Goal: Task Accomplishment & Management: Manage account settings

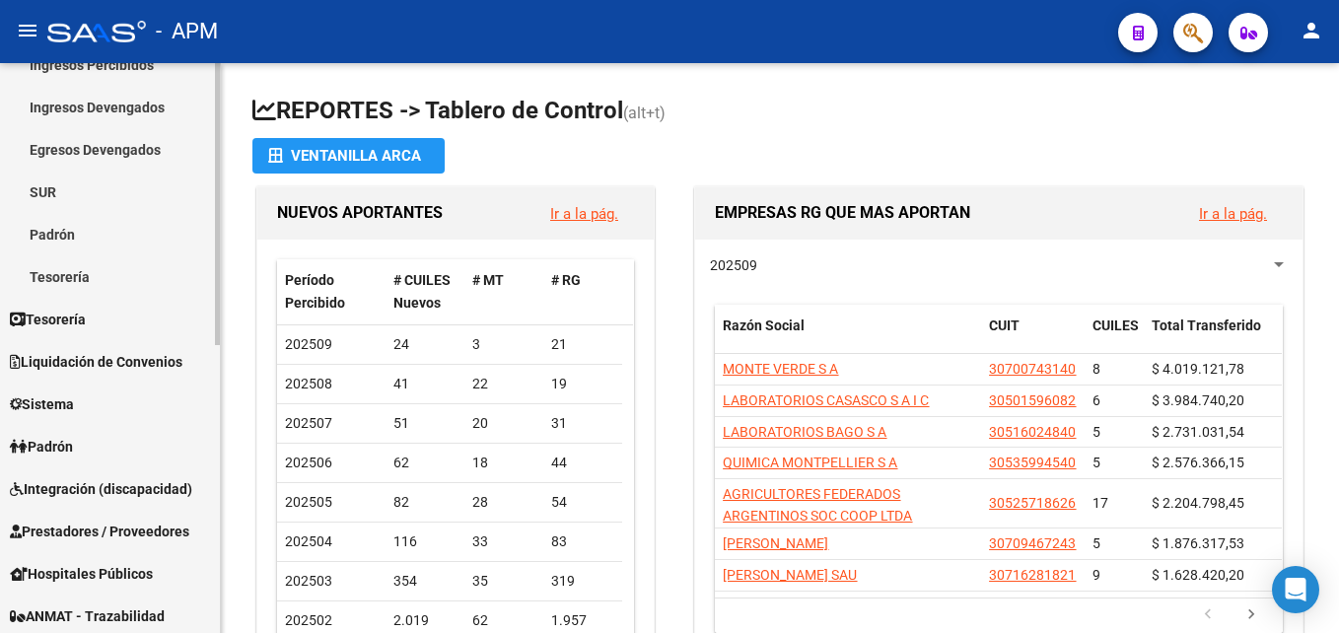
scroll to position [296, 0]
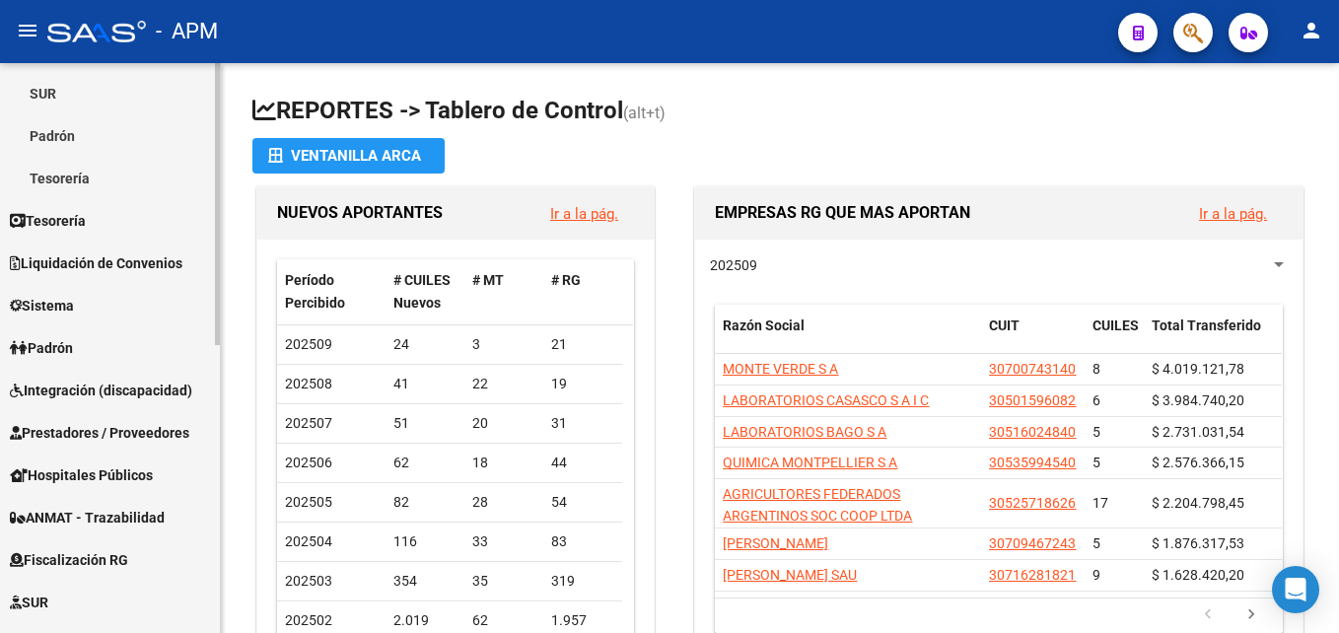
click at [140, 398] on span "Integración (discapacidad)" at bounding box center [101, 391] width 182 height 22
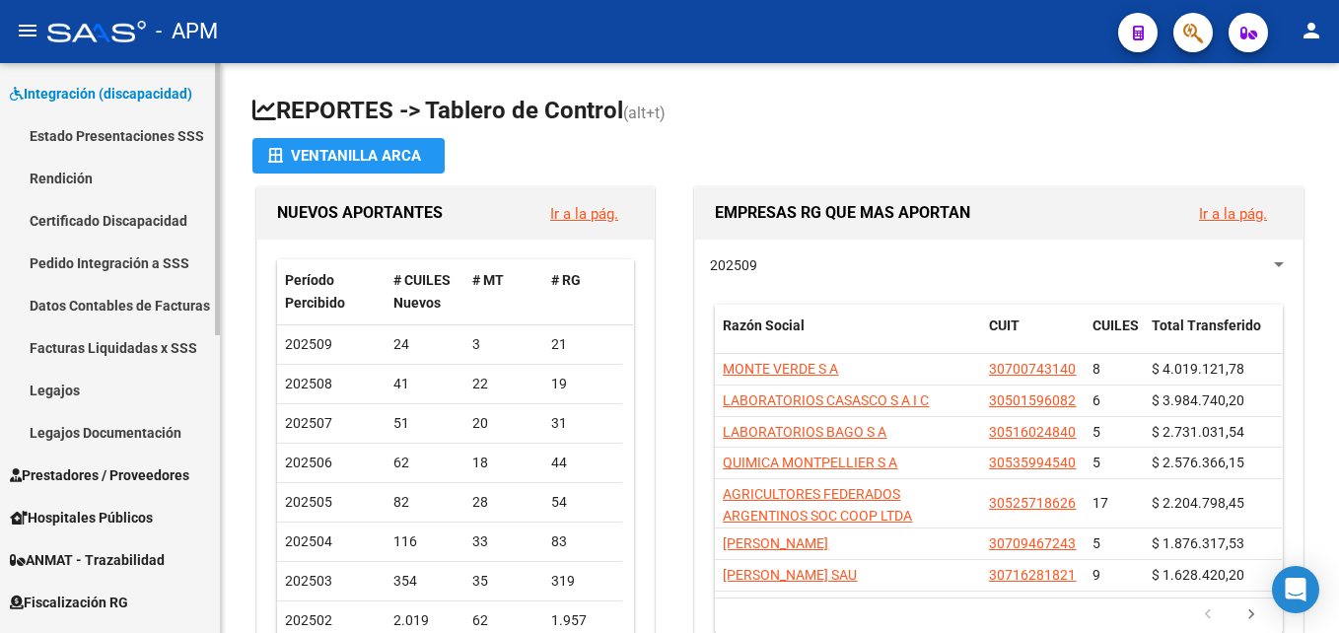
click at [125, 126] on link "Estado Presentaciones SSS" at bounding box center [110, 135] width 220 height 42
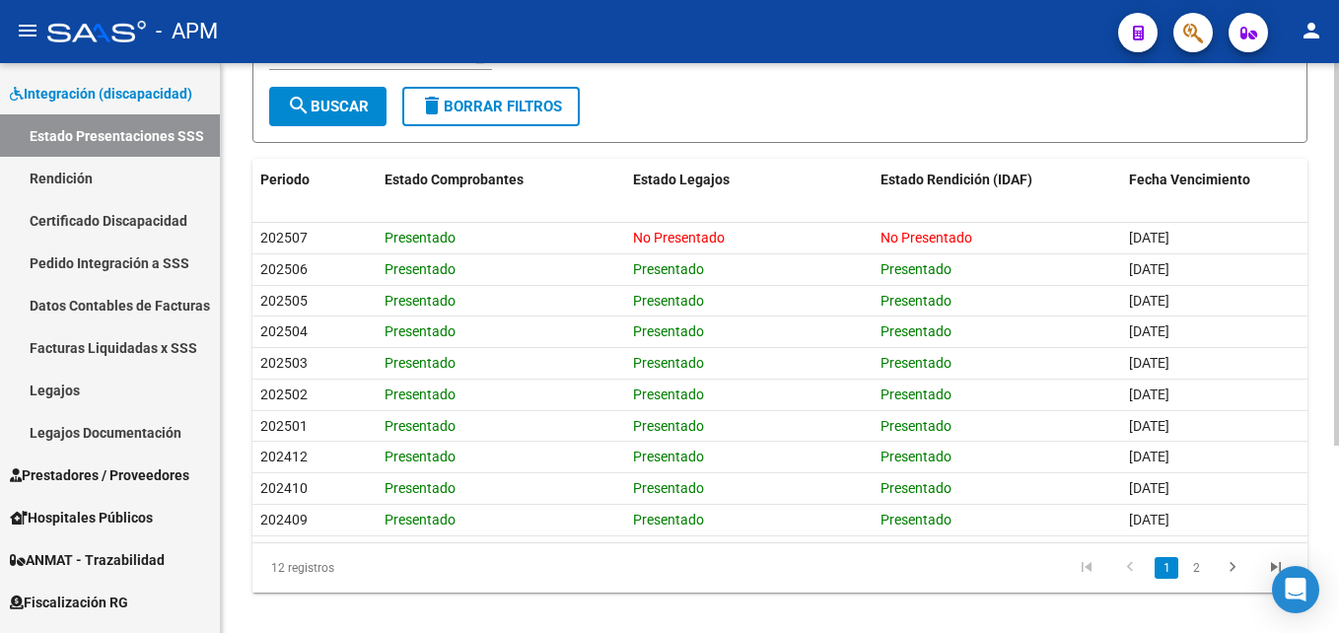
scroll to position [280, 0]
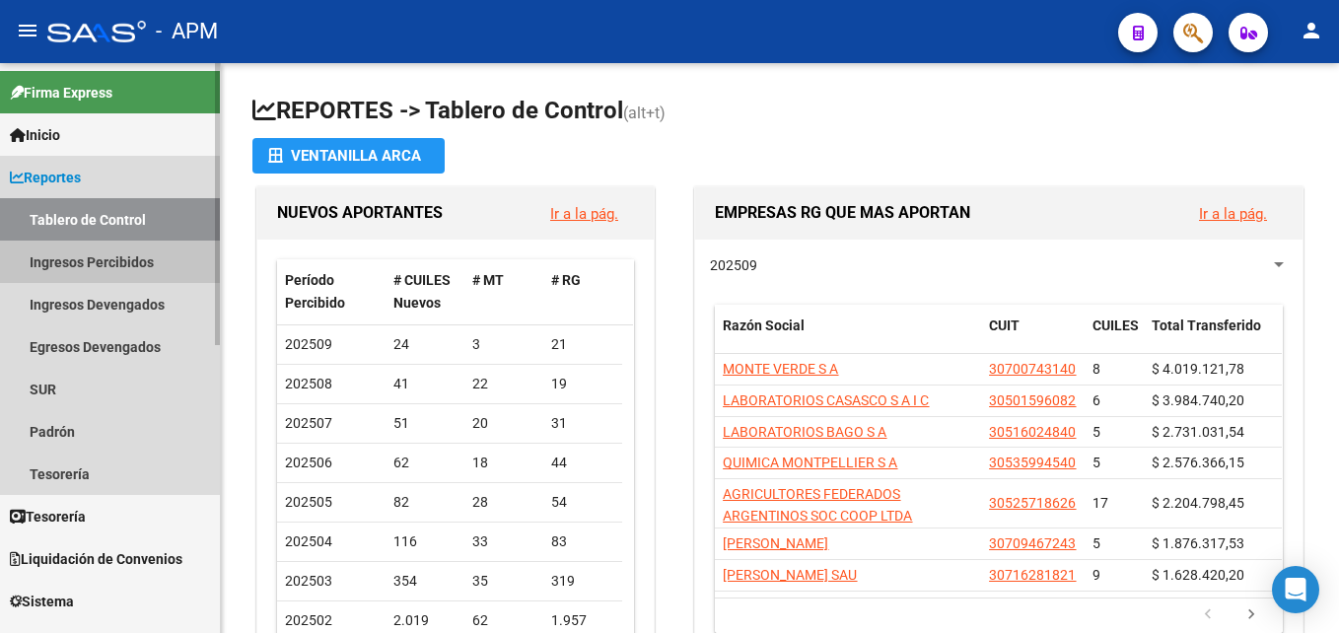
click at [82, 251] on link "Ingresos Percibidos" at bounding box center [110, 262] width 220 height 42
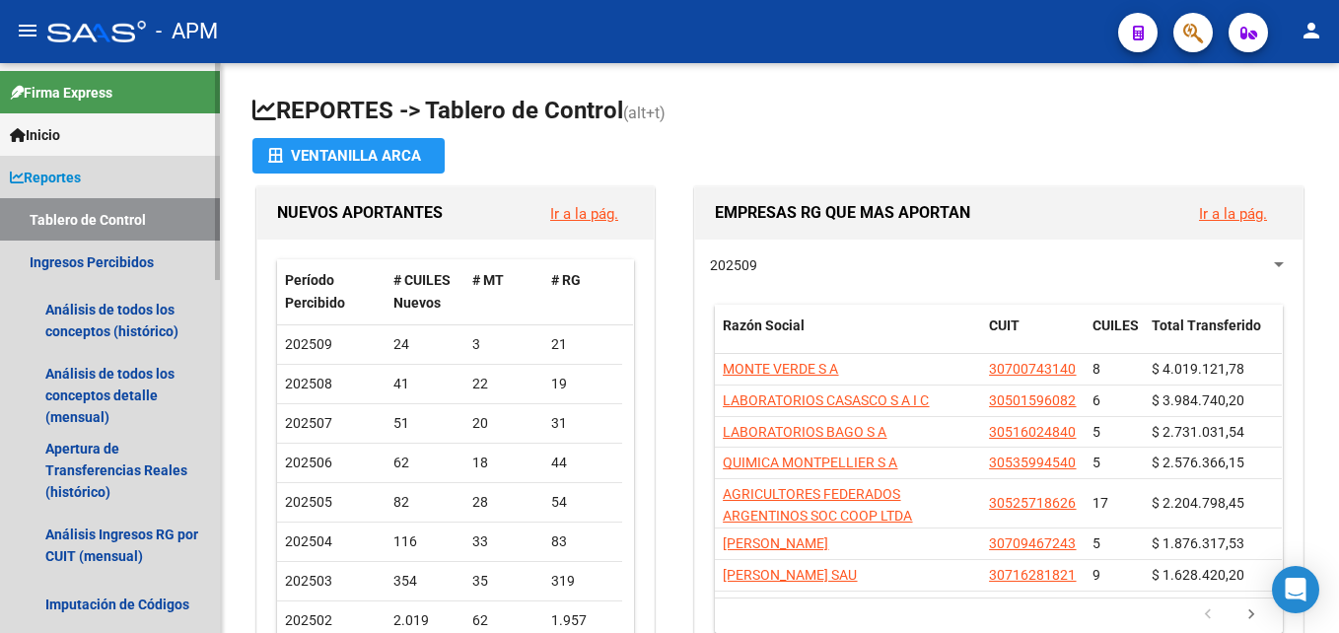
click at [73, 214] on link "Tablero de Control" at bounding box center [110, 219] width 220 height 42
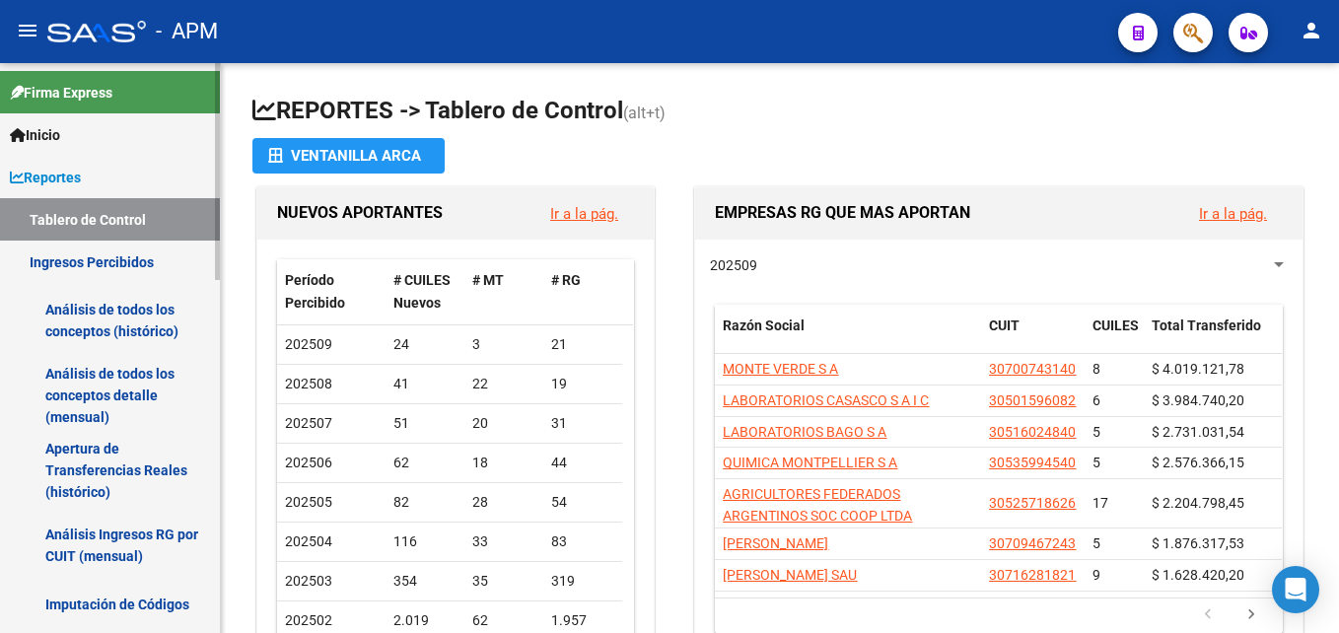
scroll to position [592, 0]
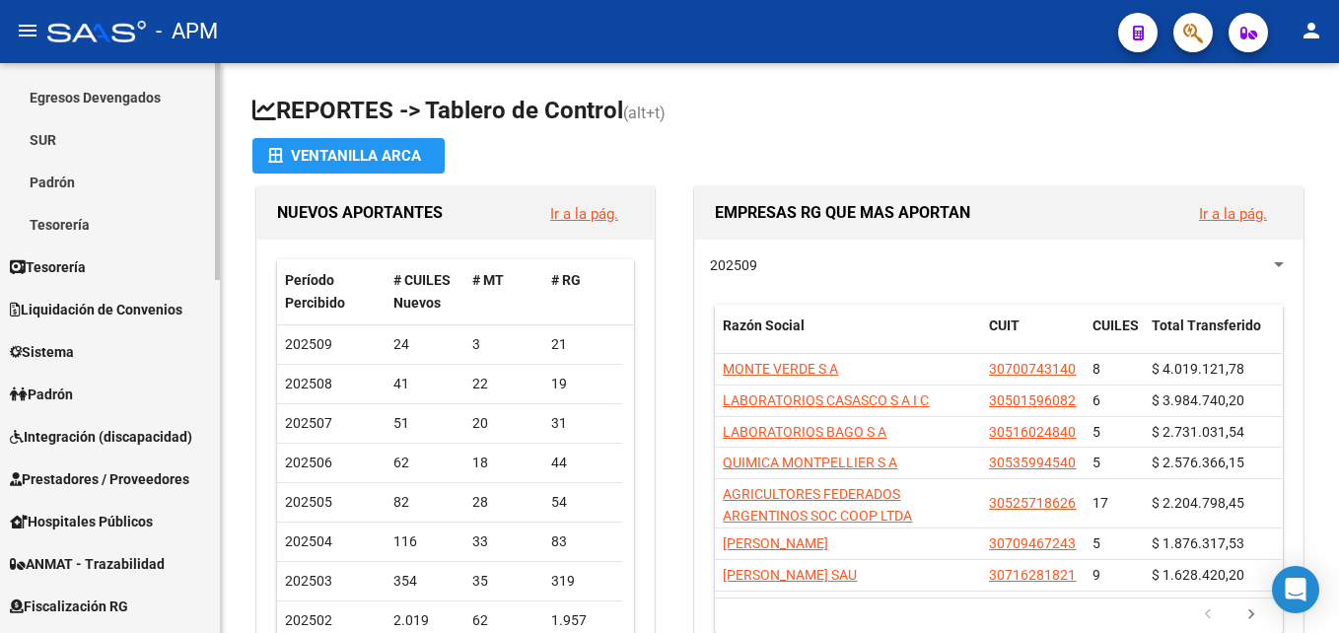
click at [177, 433] on span "Integración (discapacidad)" at bounding box center [101, 437] width 182 height 22
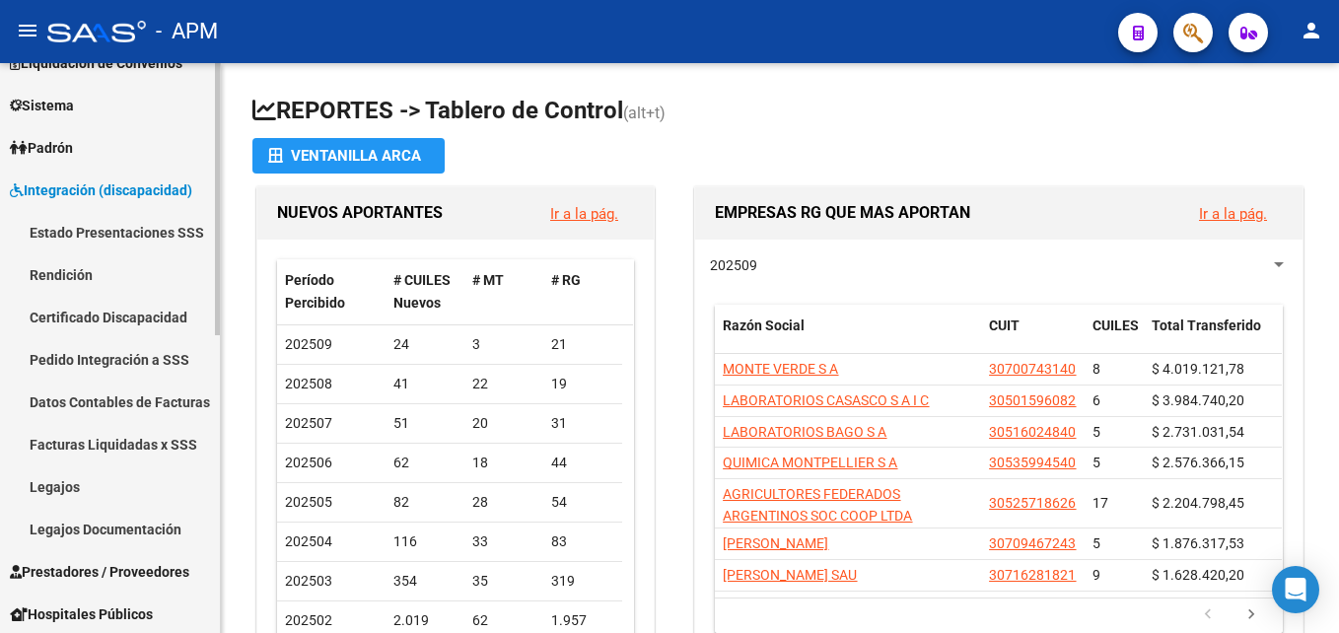
scroll to position [197, 0]
click at [129, 231] on link "Estado Presentaciones SSS" at bounding box center [110, 234] width 220 height 42
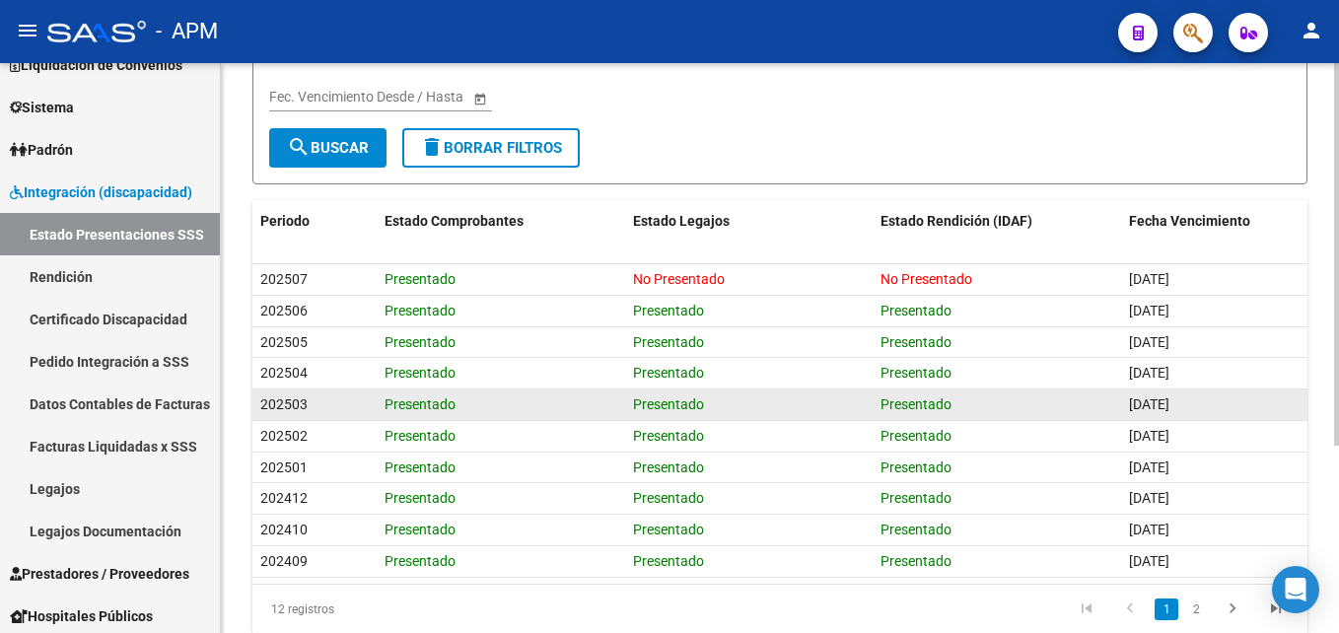
scroll to position [280, 0]
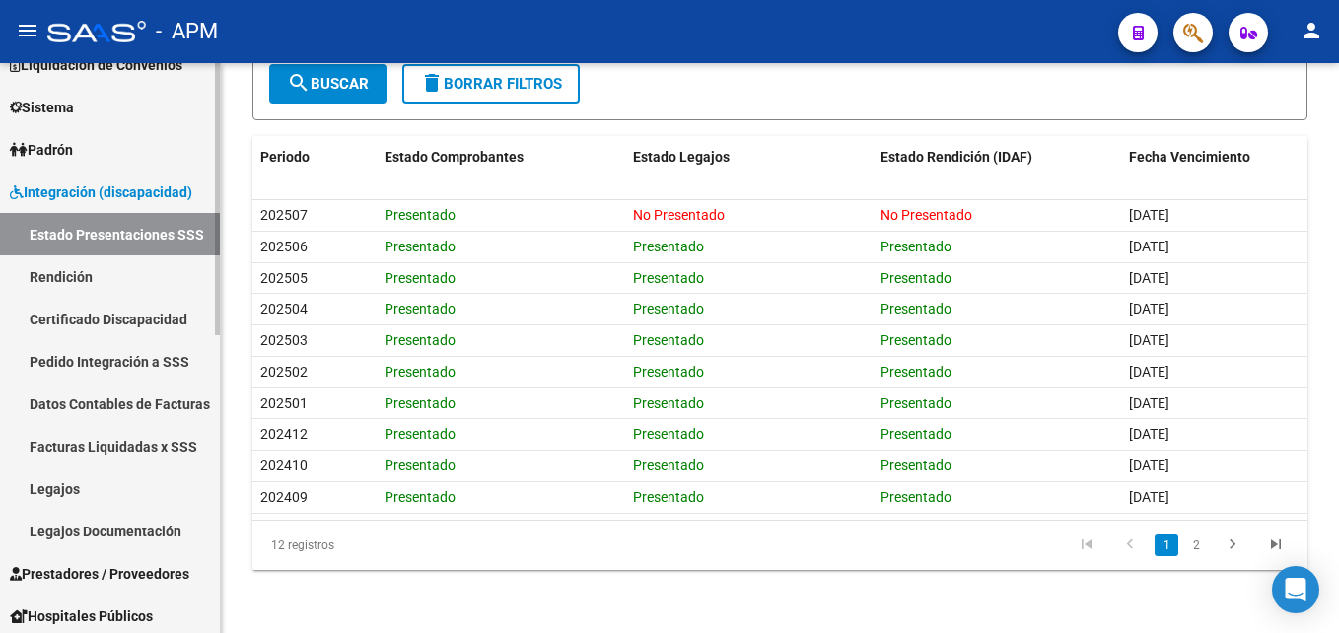
click at [94, 262] on link "Rendición" at bounding box center [110, 276] width 220 height 42
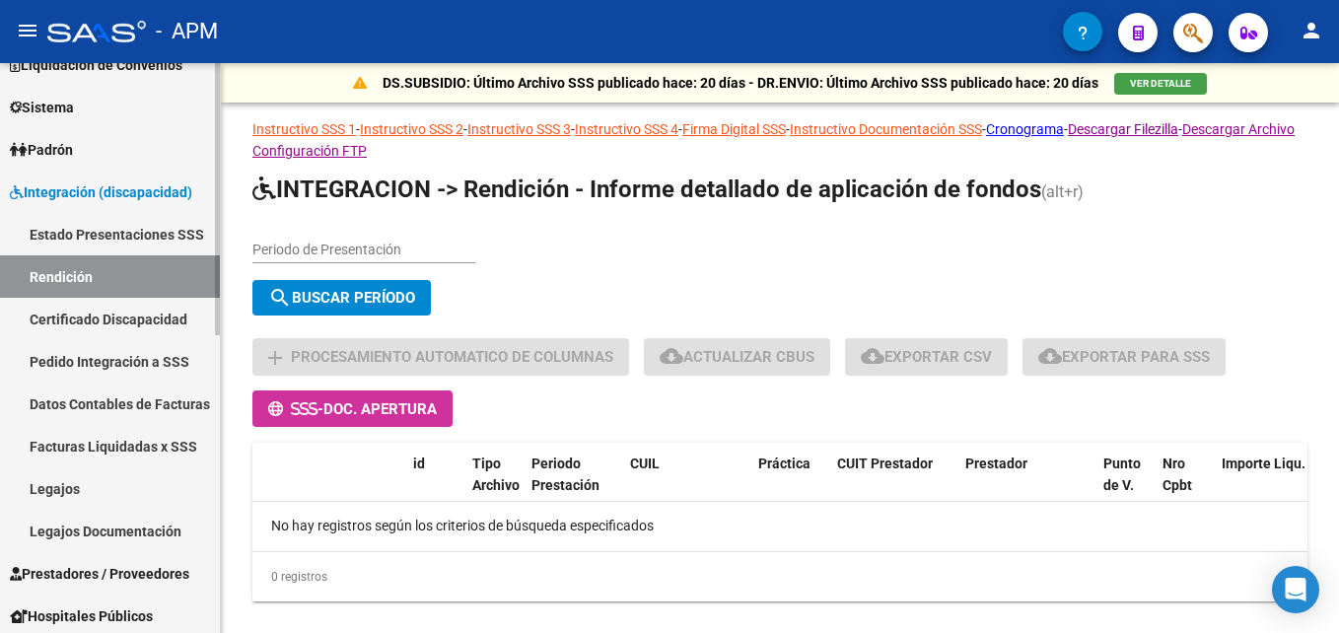
click at [107, 223] on link "Estado Presentaciones SSS" at bounding box center [110, 234] width 220 height 42
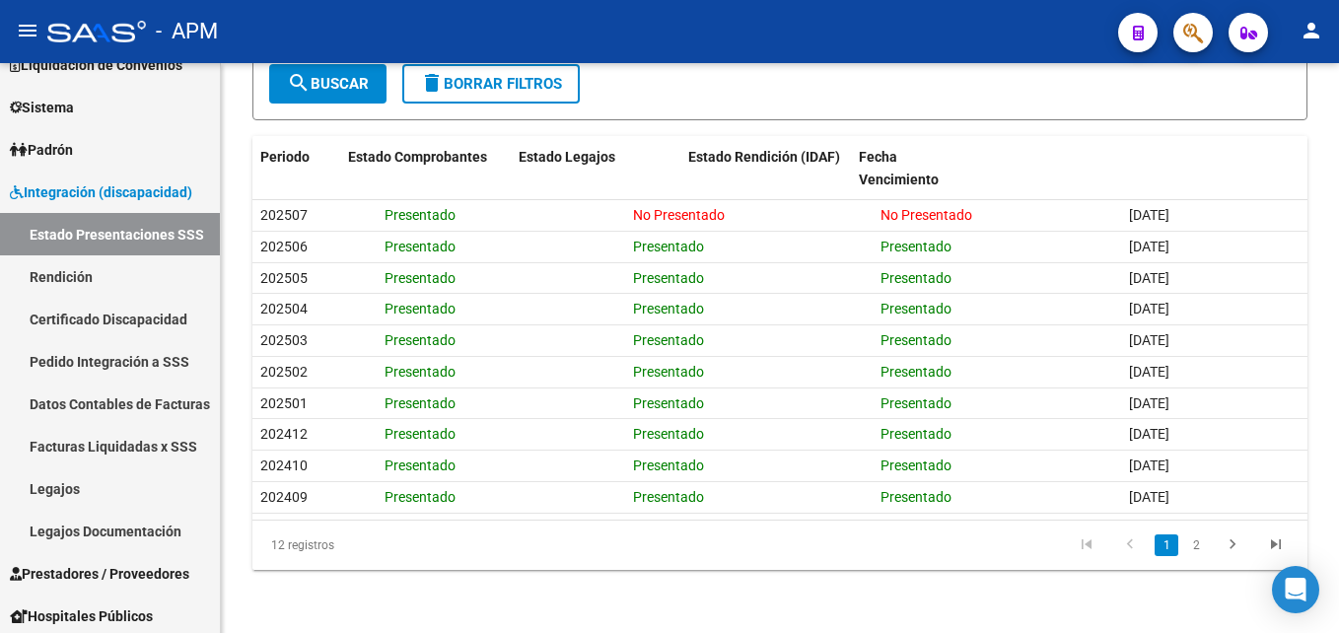
scroll to position [185, 0]
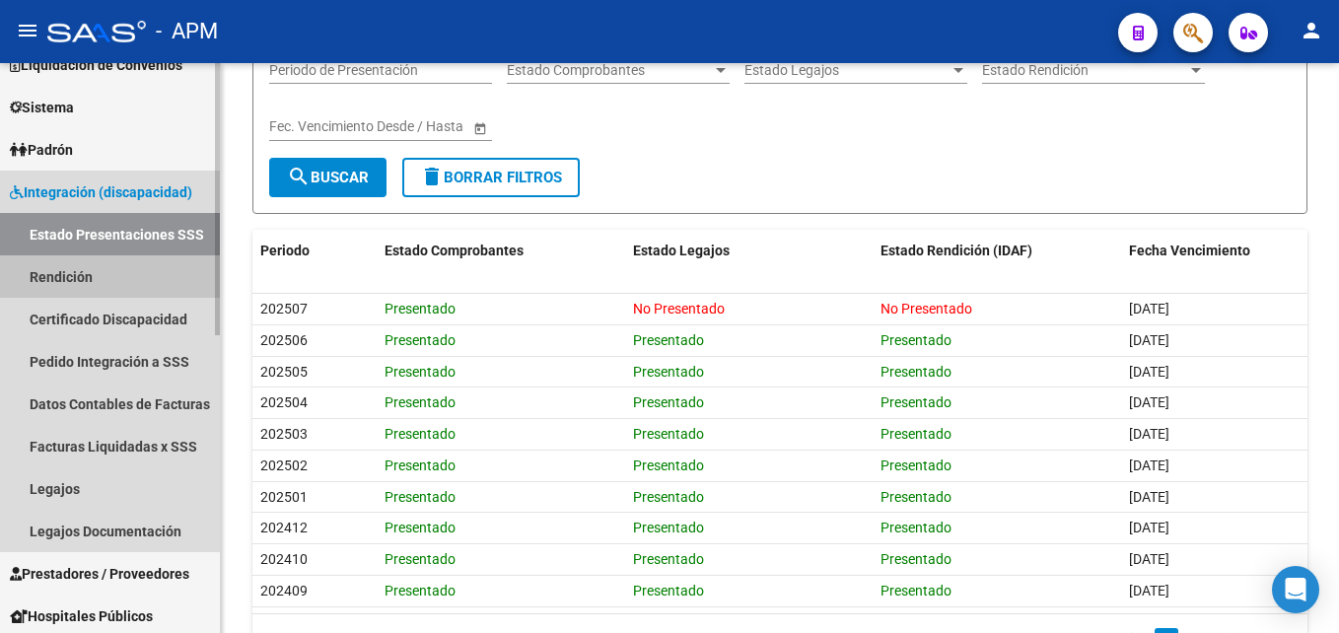
click at [104, 283] on link "Rendición" at bounding box center [110, 276] width 220 height 42
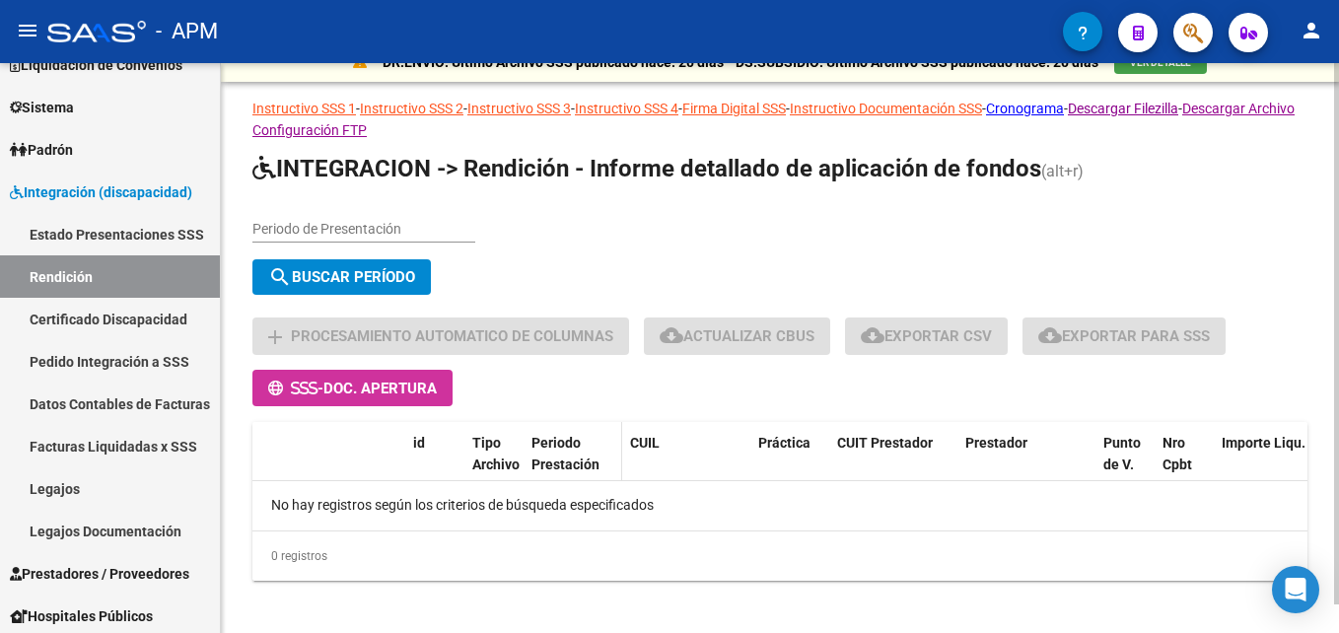
scroll to position [31, 0]
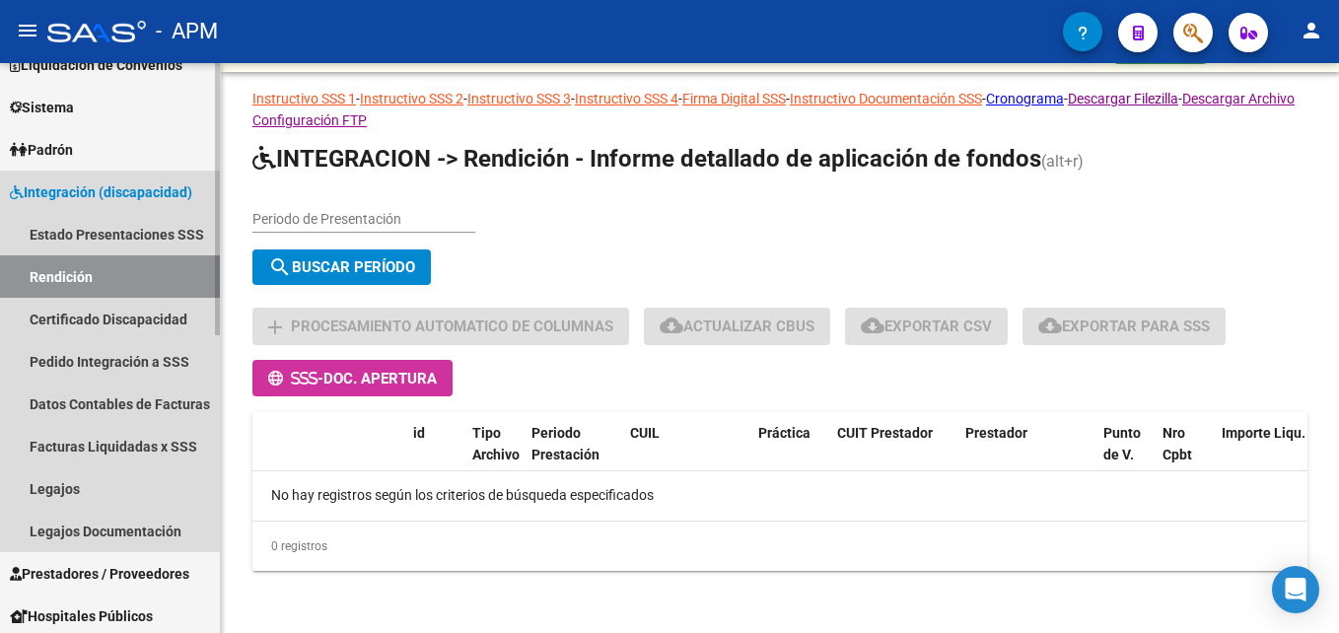
click at [139, 260] on link "Rendición" at bounding box center [110, 276] width 220 height 42
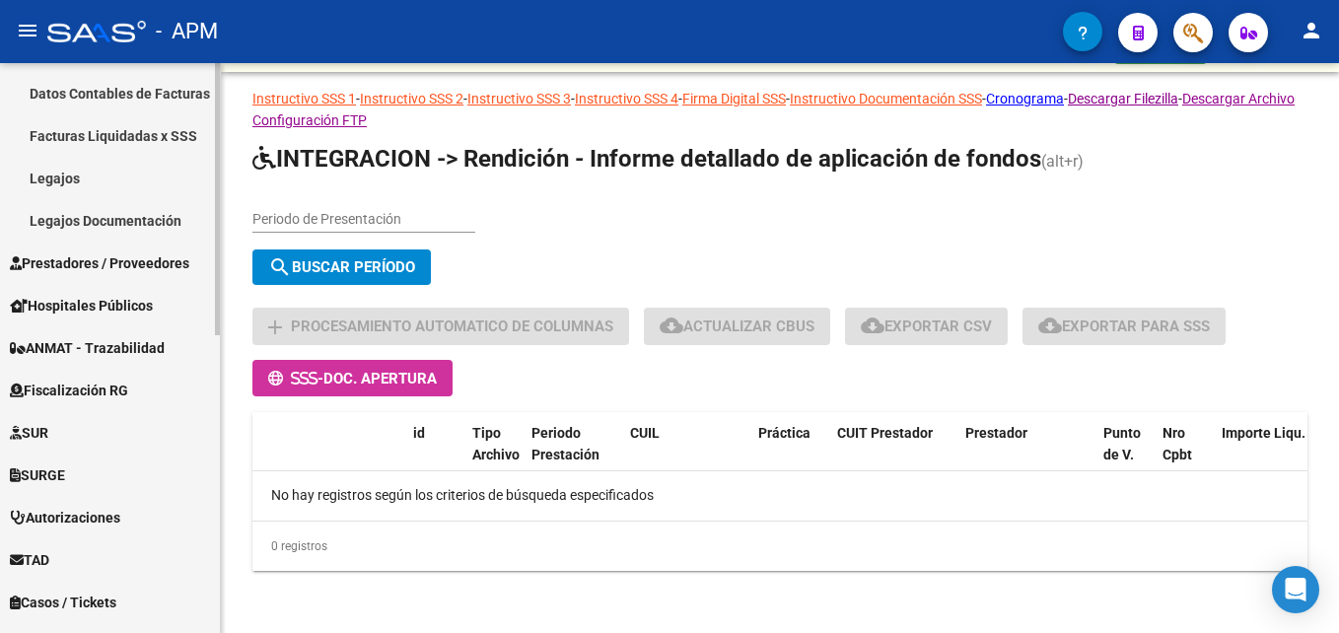
scroll to position [592, 0]
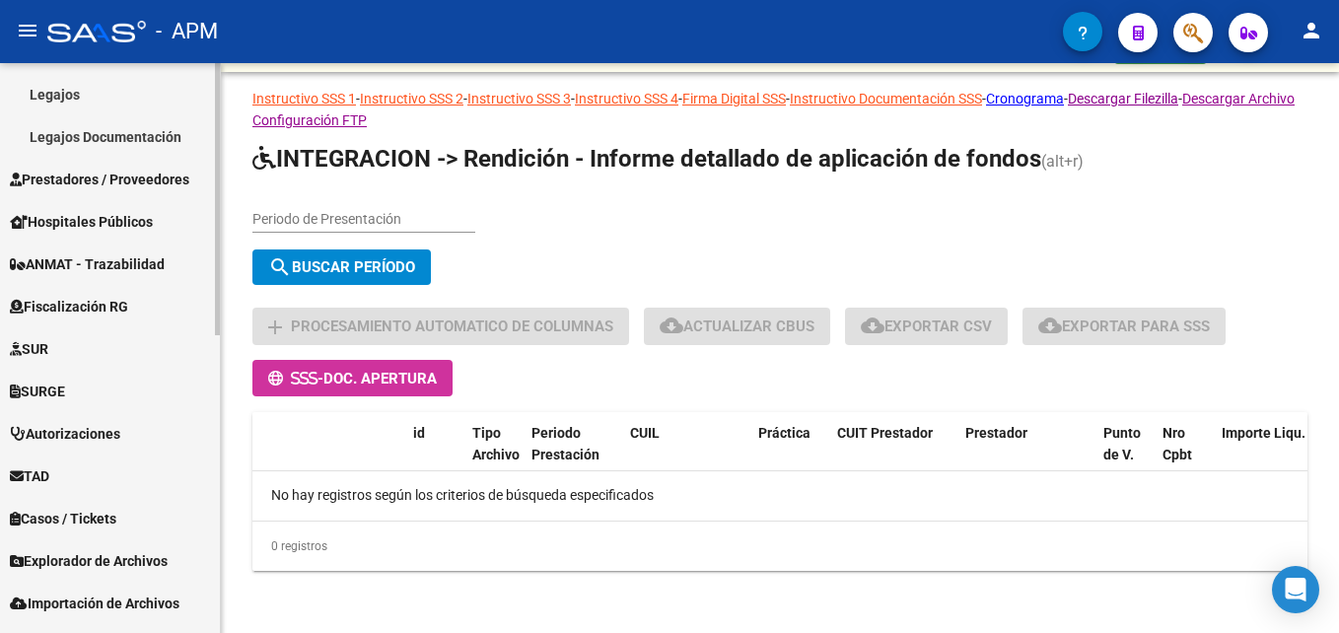
click at [81, 175] on span "Prestadores / Proveedores" at bounding box center [100, 180] width 180 height 22
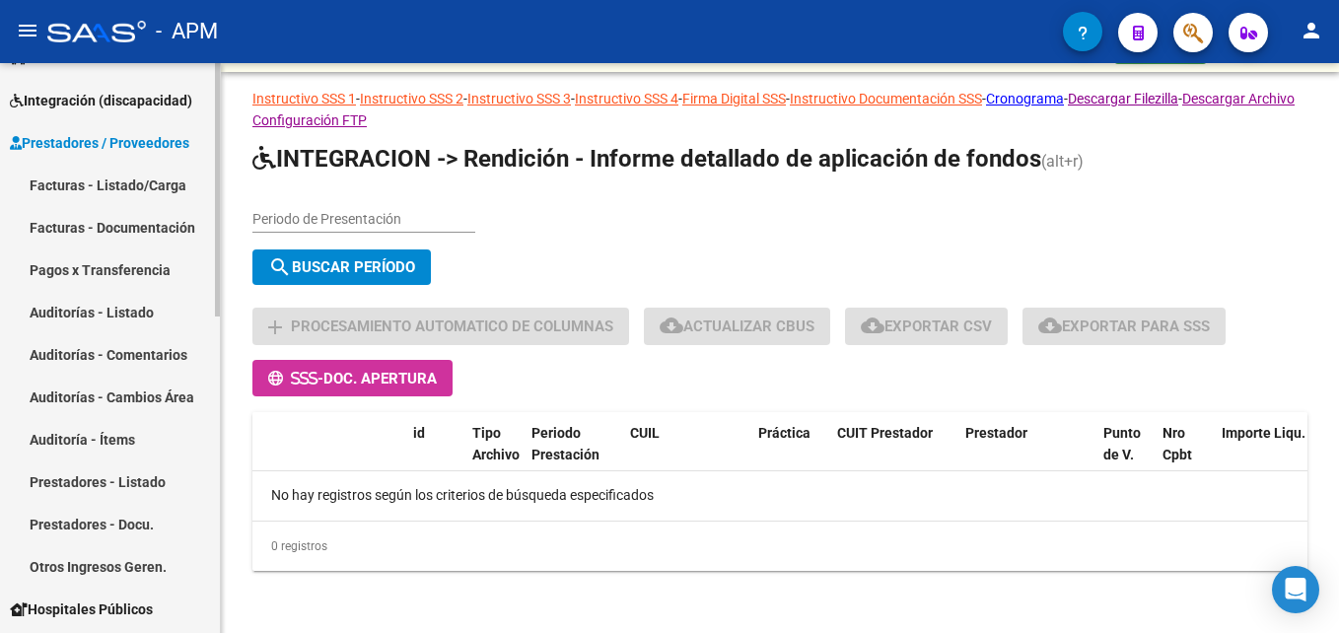
scroll to position [99, 0]
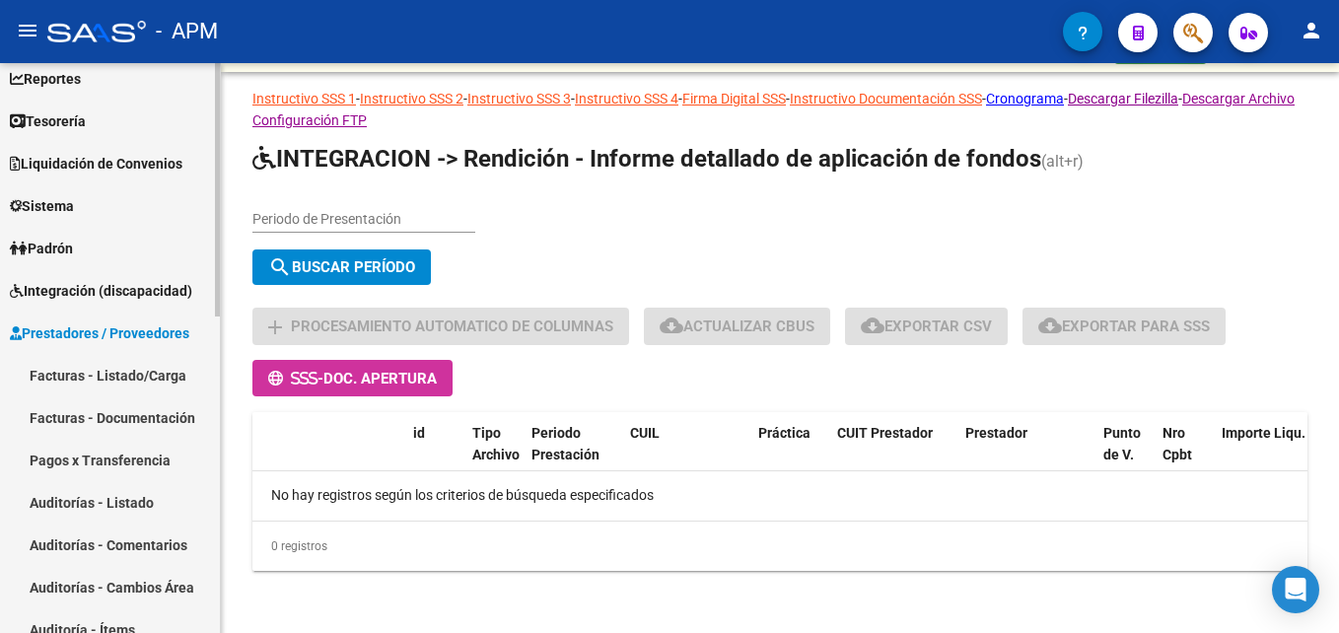
click at [108, 375] on link "Facturas - Listado/Carga" at bounding box center [110, 375] width 220 height 42
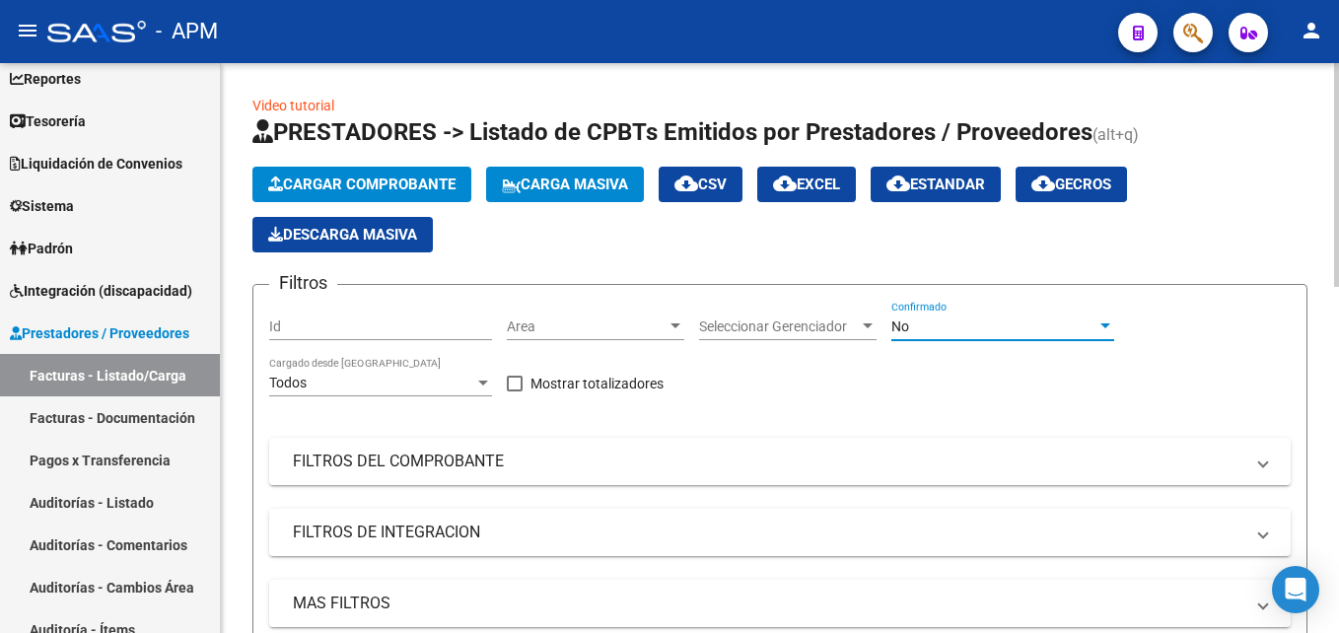
click at [977, 327] on div "No" at bounding box center [994, 327] width 205 height 17
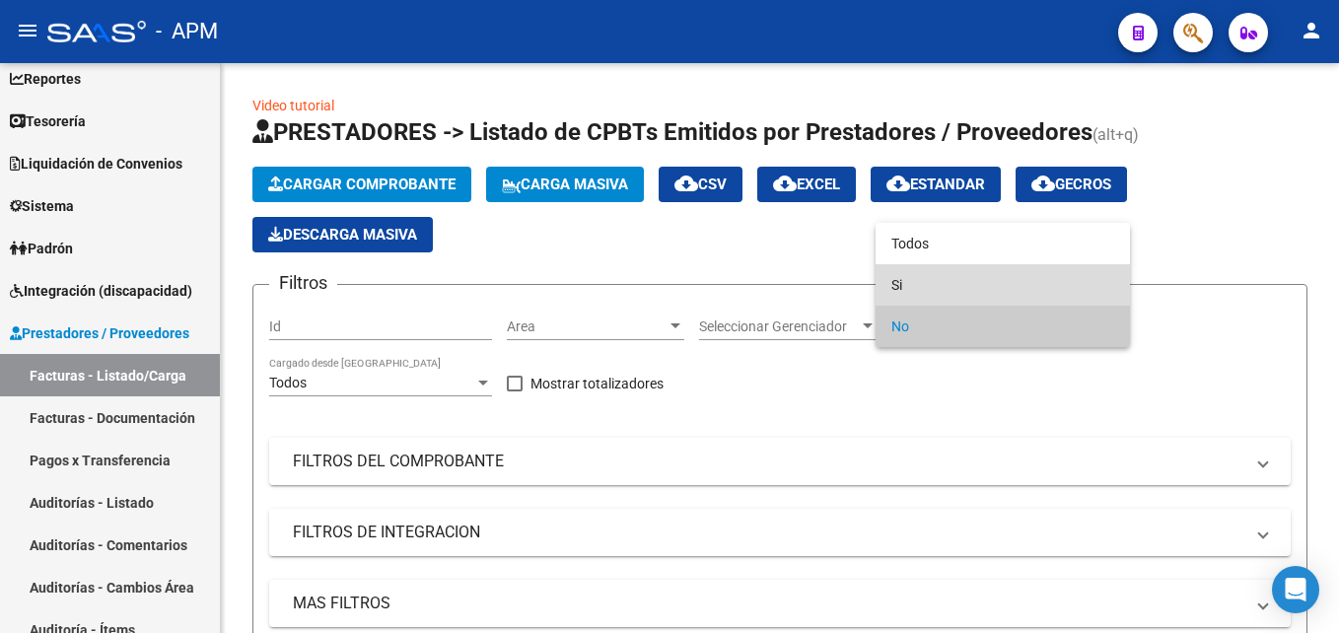
click at [976, 282] on span "Si" at bounding box center [1003, 284] width 223 height 41
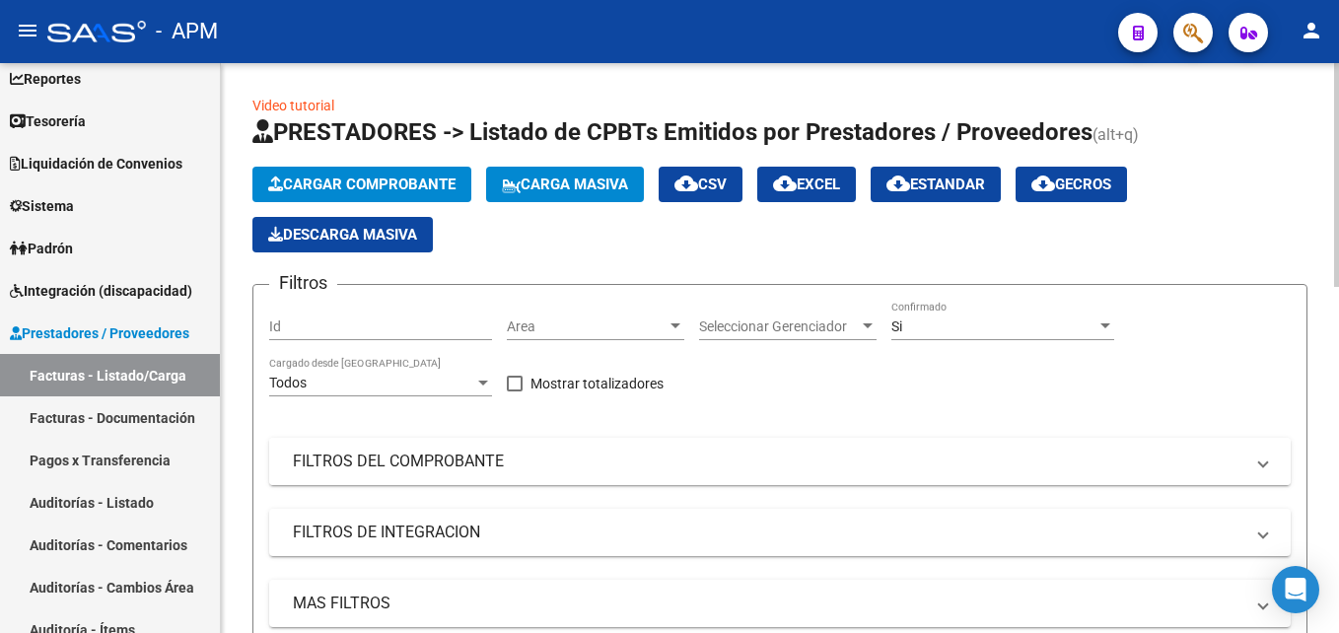
click at [759, 441] on mat-expansion-panel-header "FILTROS DEL COMPROBANTE" at bounding box center [780, 461] width 1022 height 47
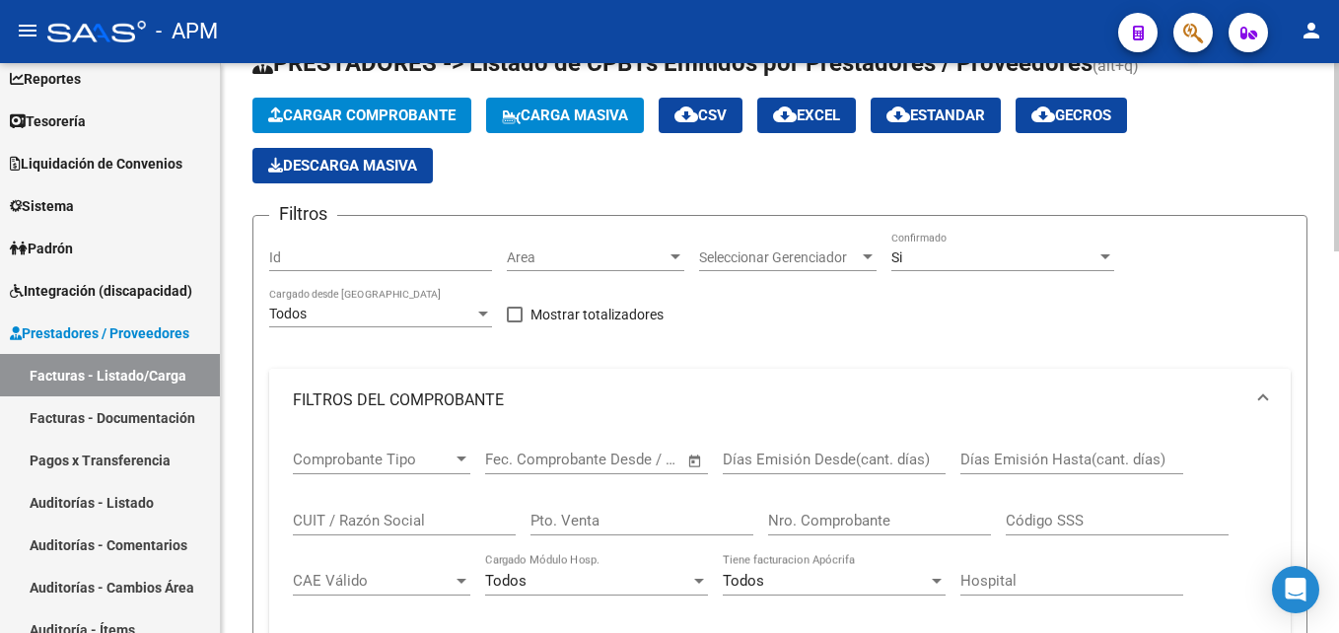
scroll to position [99, 0]
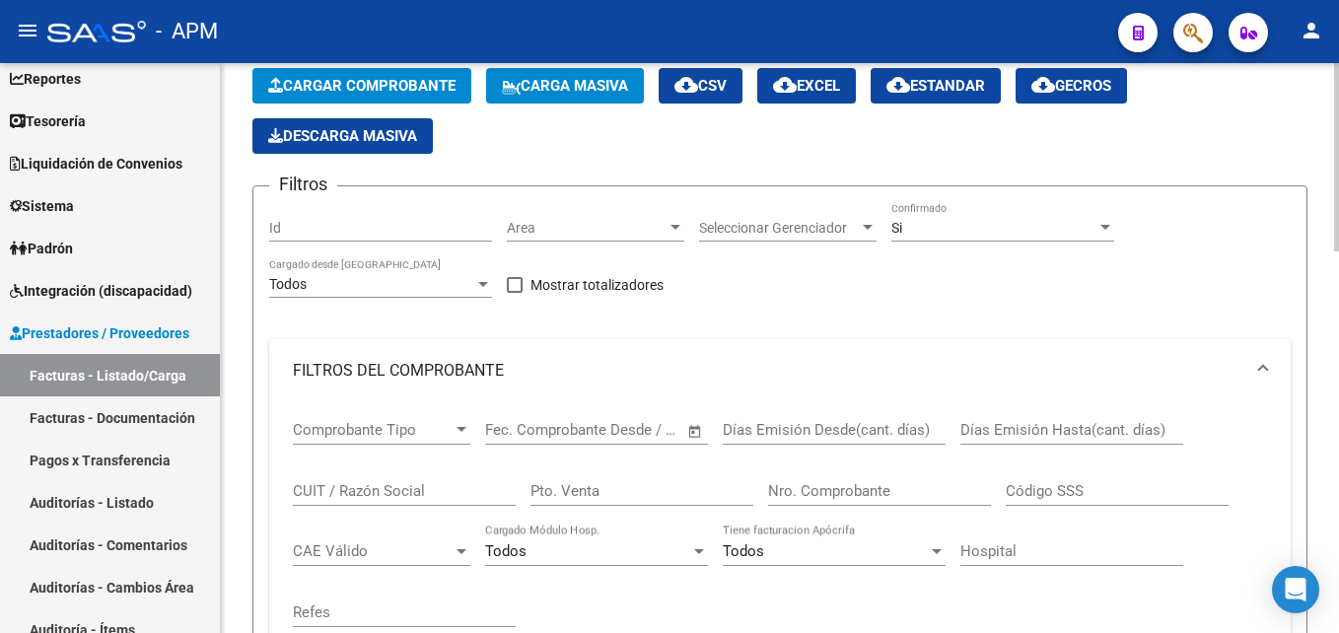
click at [802, 483] on input "Nro. Comprobante" at bounding box center [879, 491] width 223 height 18
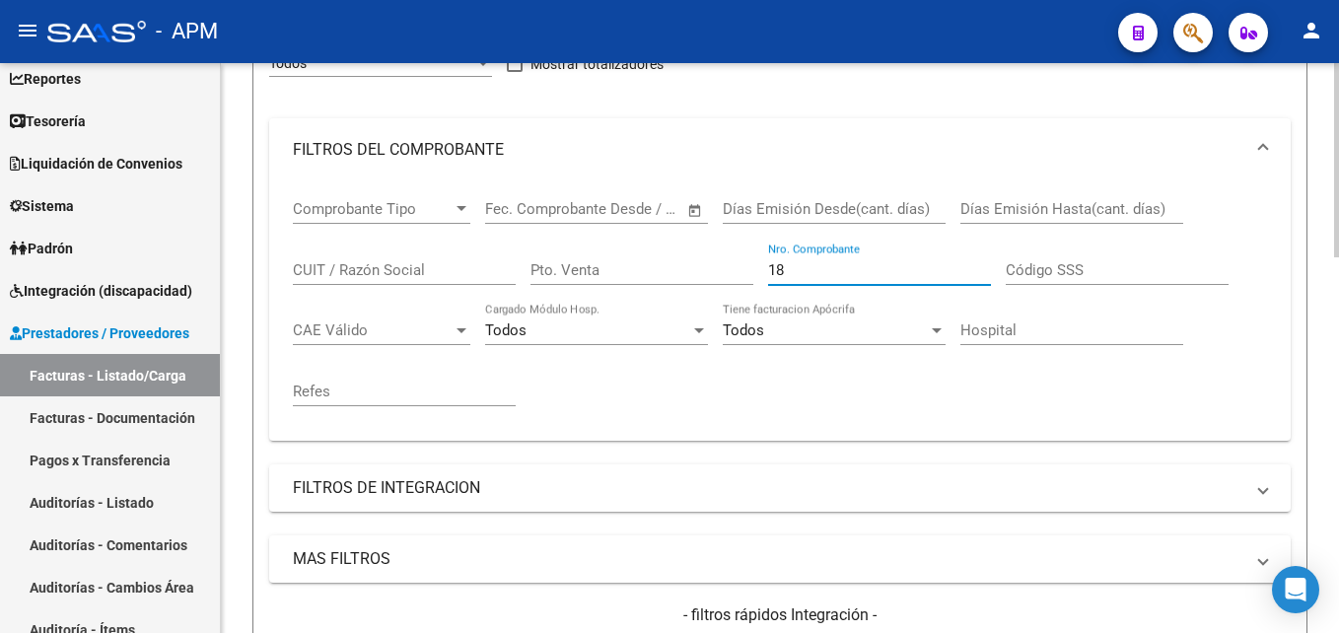
scroll to position [318, 0]
type input "18"
click at [357, 263] on input "CUIT / Razón Social" at bounding box center [404, 272] width 223 height 18
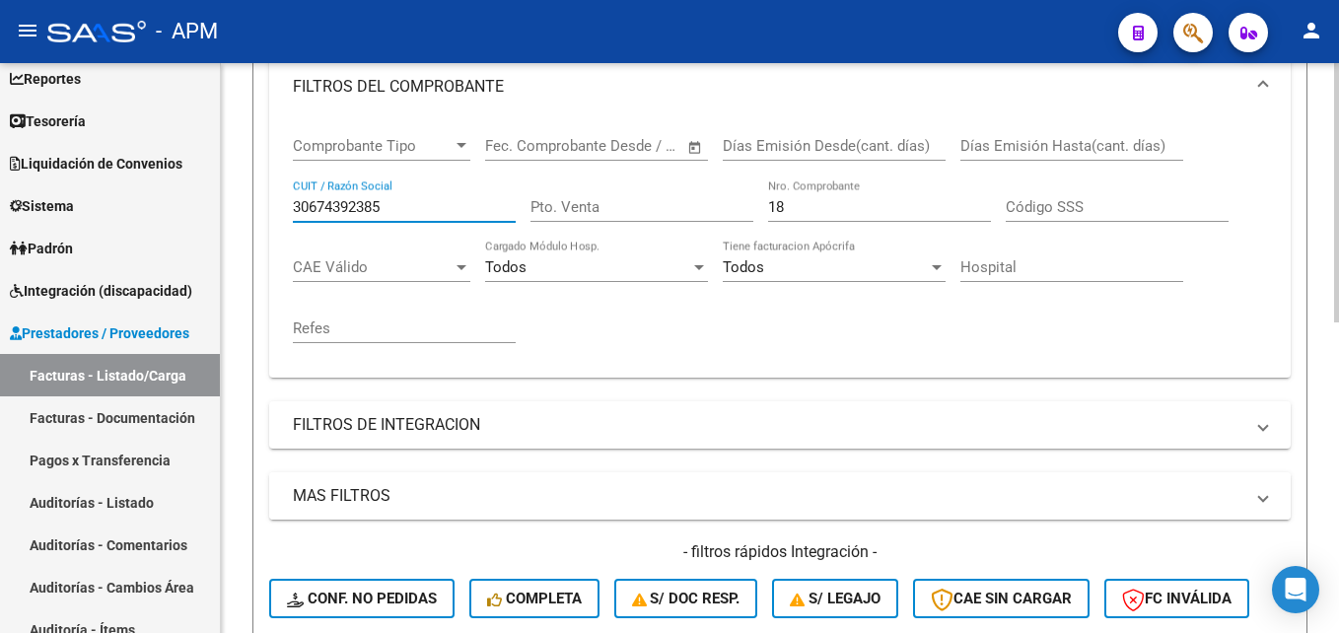
scroll to position [386, 0]
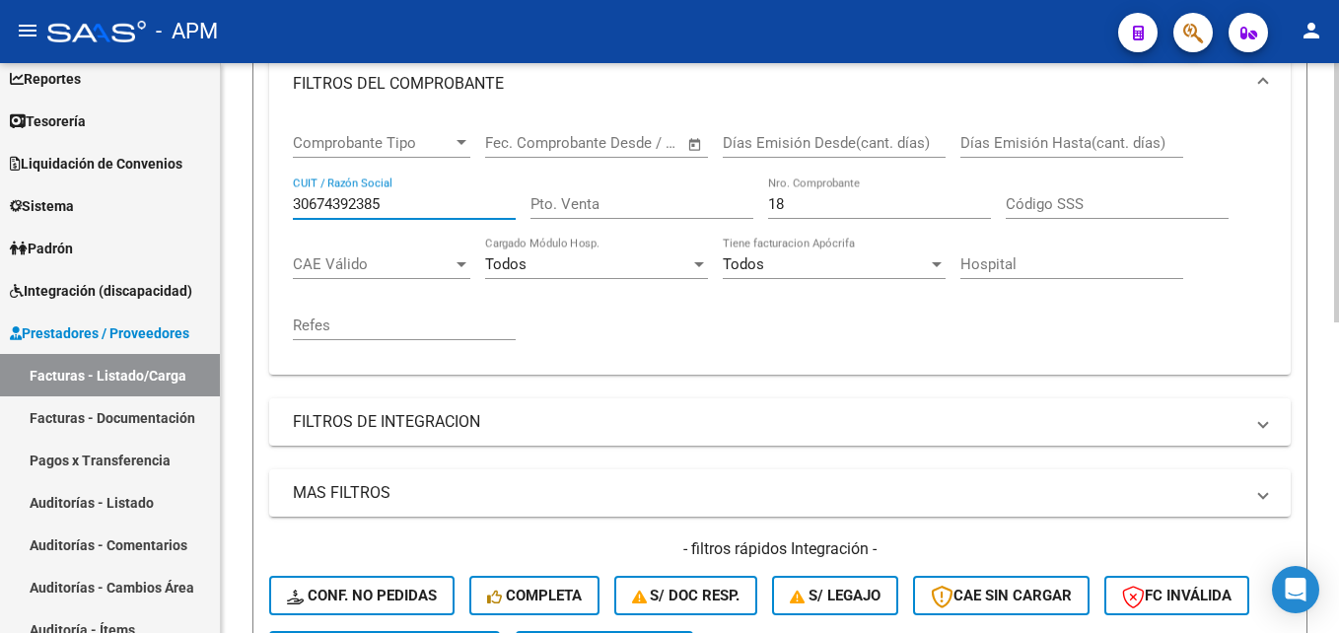
type input "30674392385"
click at [819, 197] on input "18" at bounding box center [879, 204] width 223 height 18
type input "1"
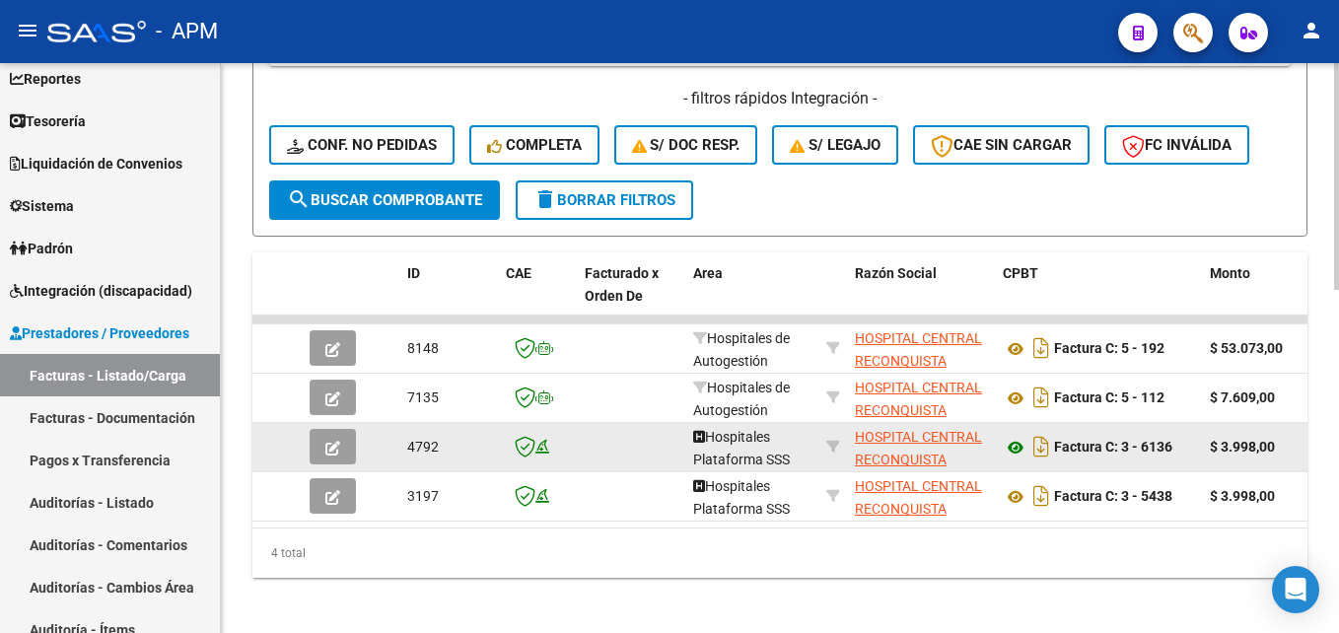
scroll to position [860, 0]
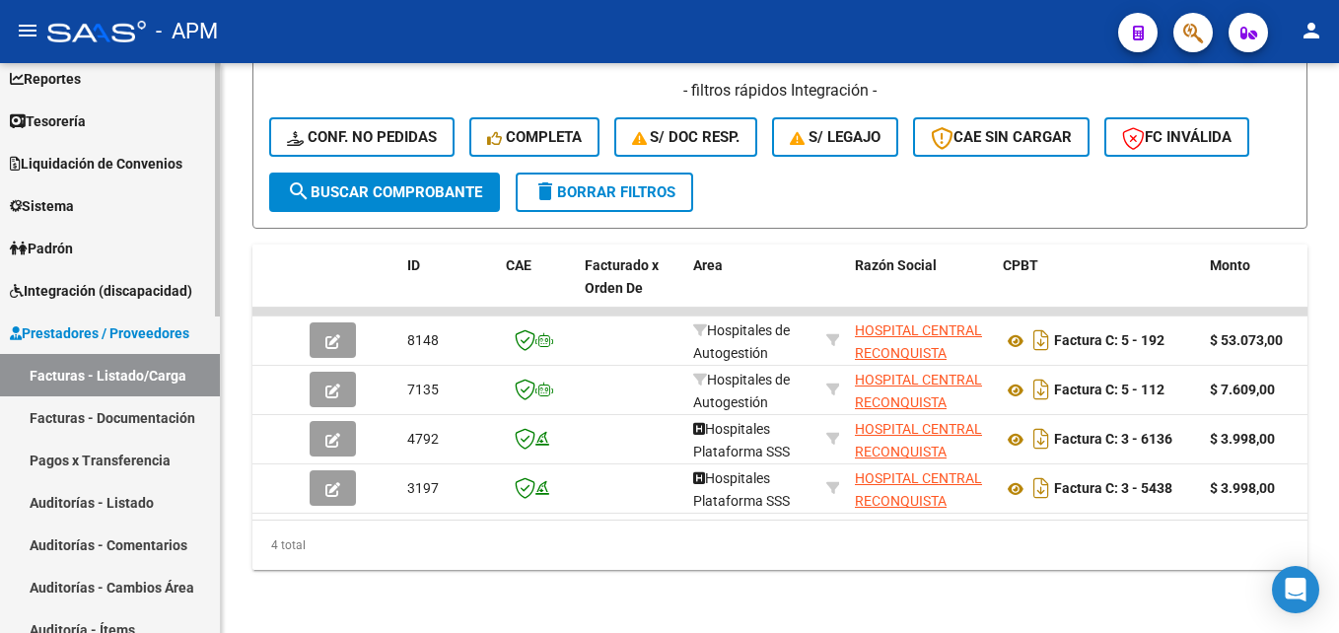
click at [59, 251] on span "Padrón" at bounding box center [41, 249] width 63 height 22
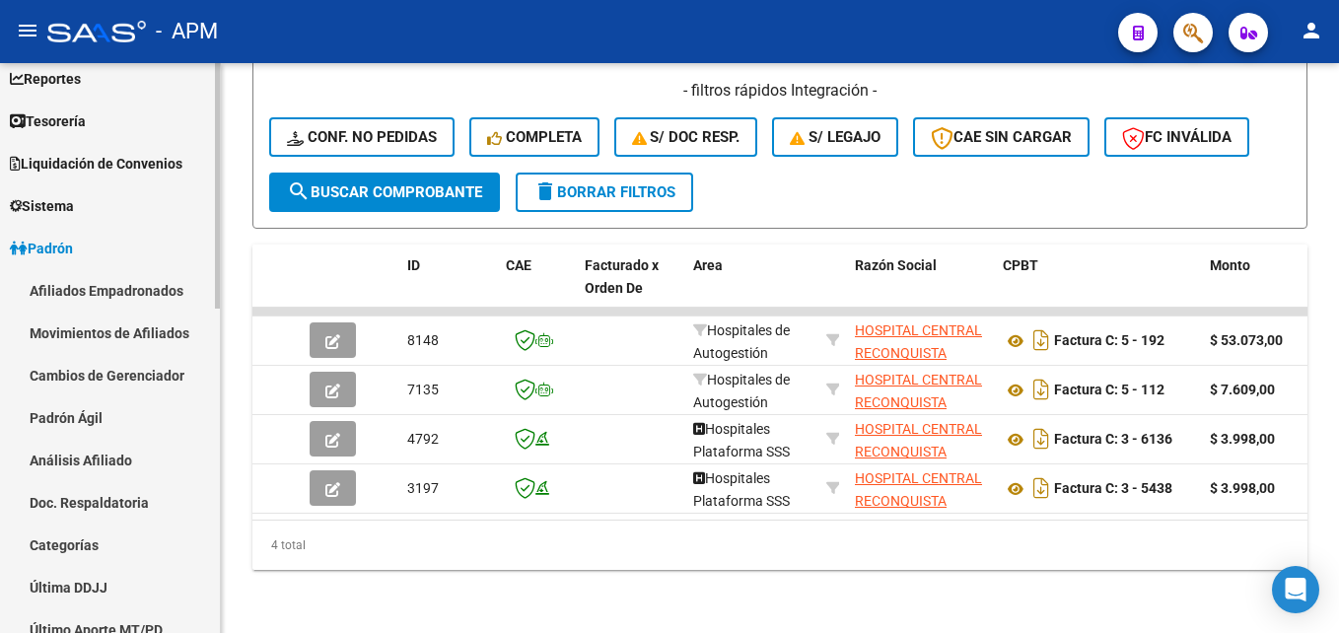
click at [68, 287] on link "Afiliados Empadronados" at bounding box center [110, 290] width 220 height 42
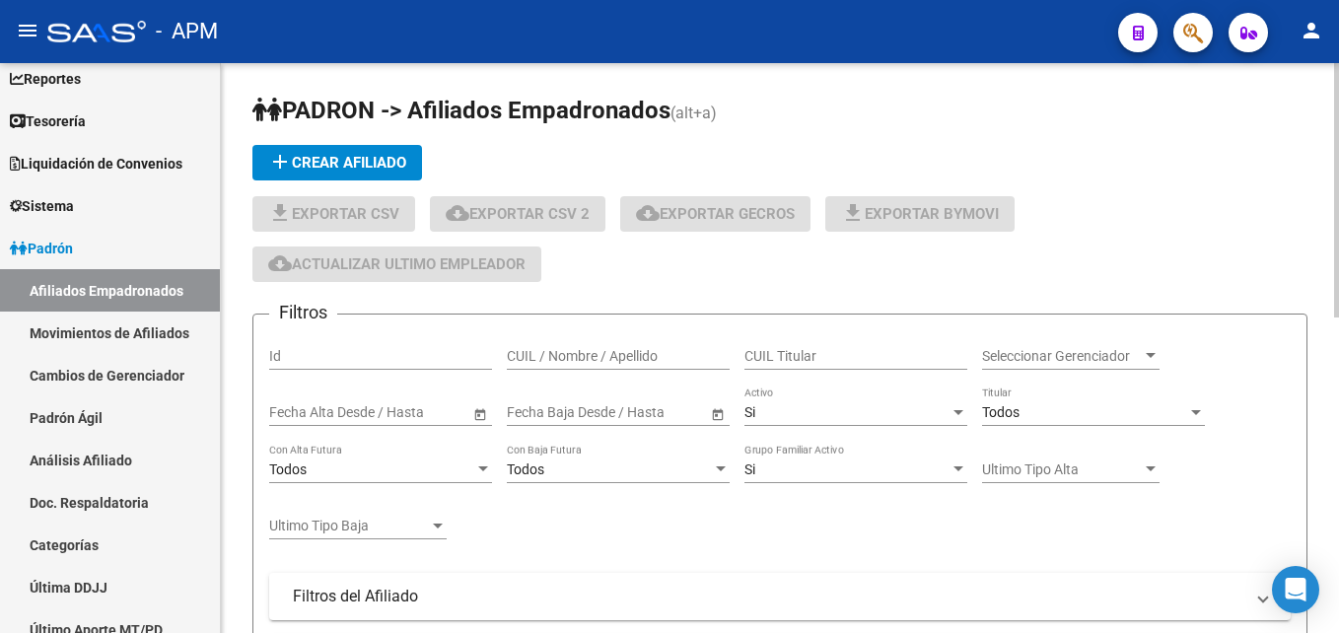
click at [573, 362] on input "CUIL / Nombre / Apellido" at bounding box center [618, 356] width 223 height 17
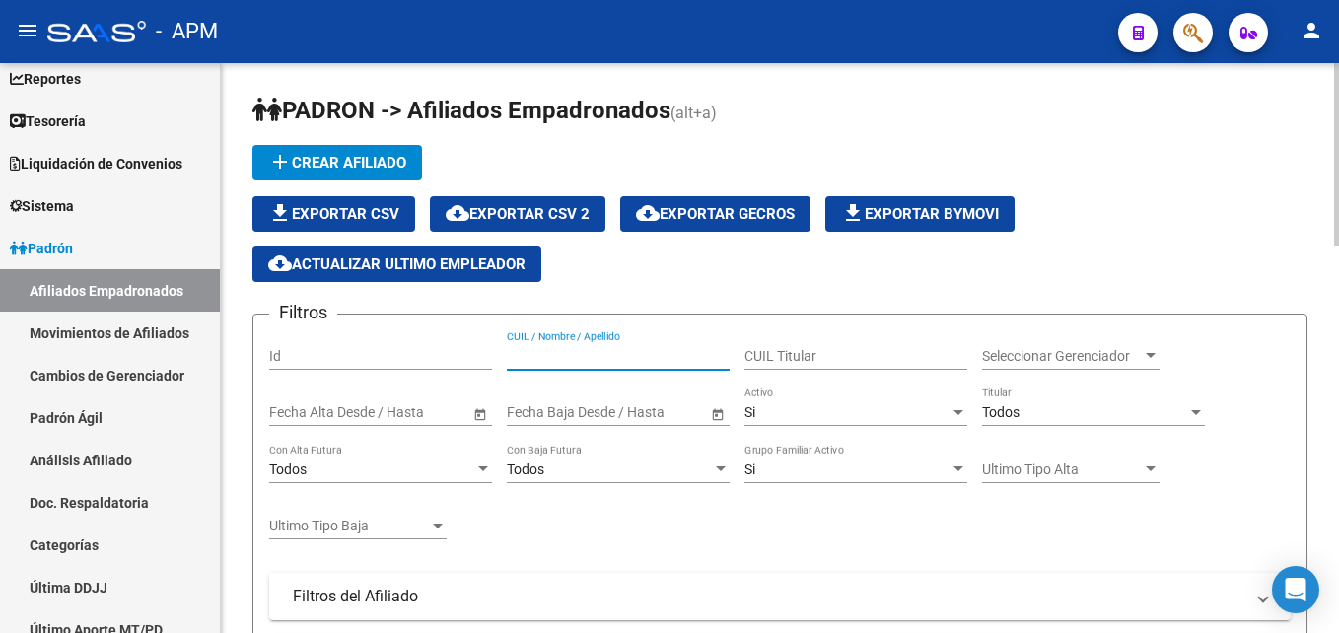
paste input "27381785179"
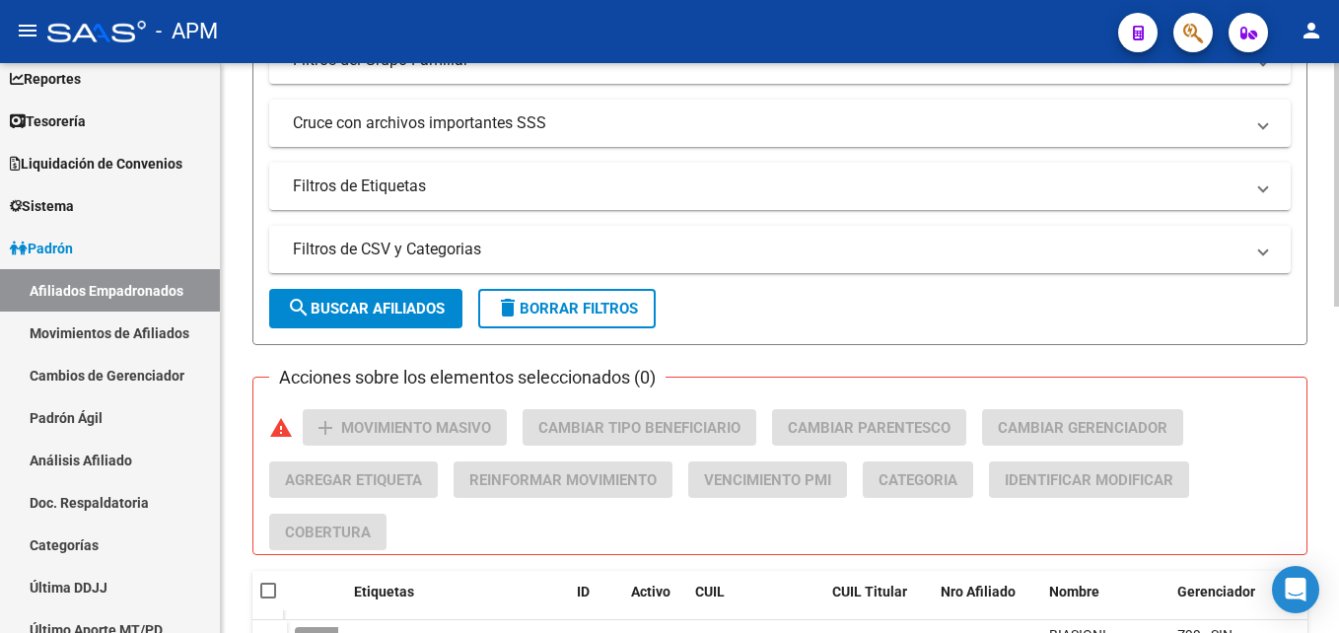
scroll to position [764, 0]
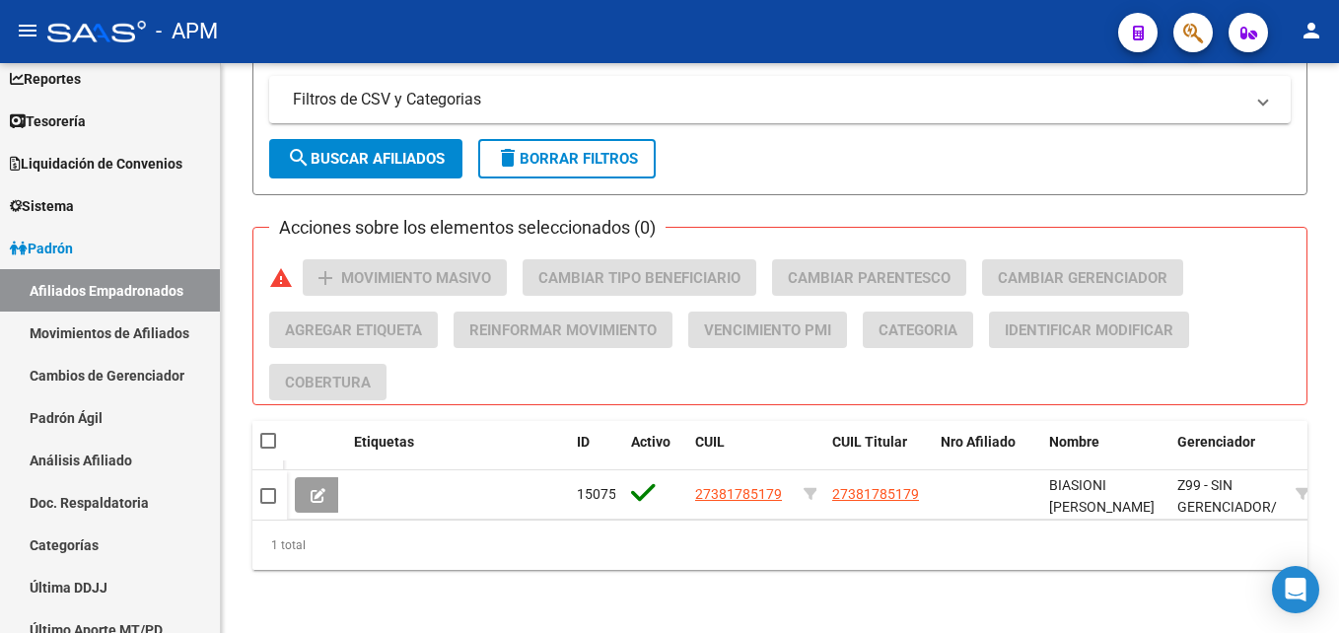
type input "27381785179"
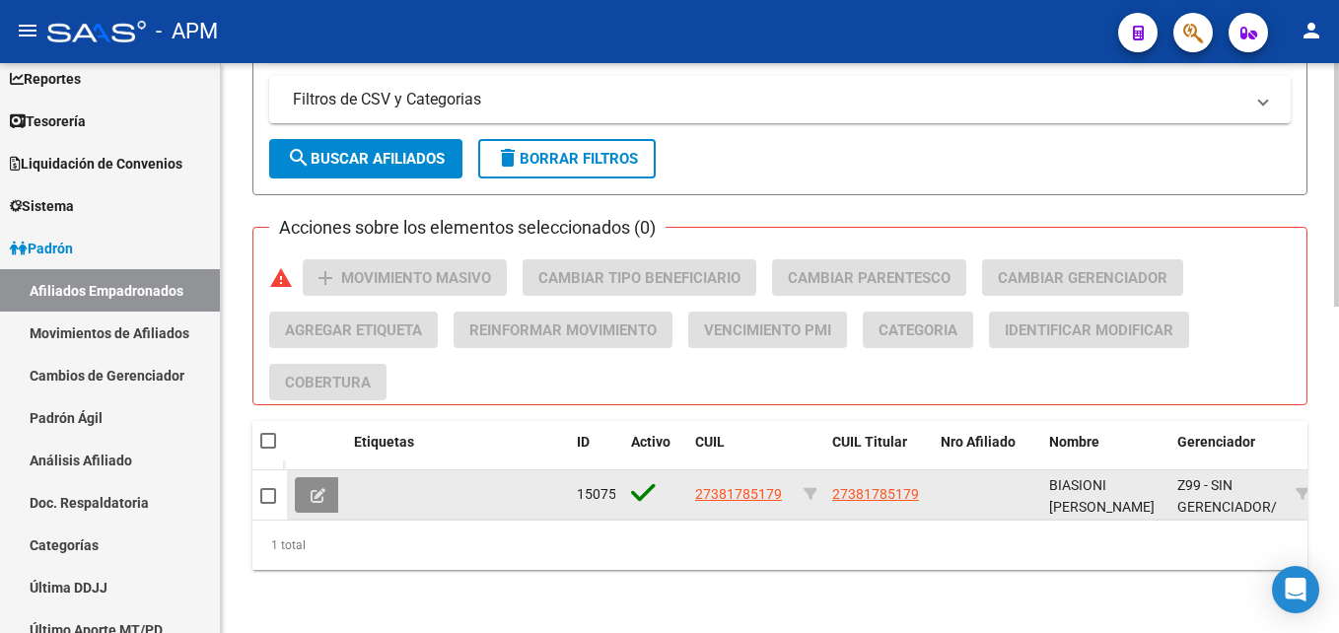
click at [328, 482] on button at bounding box center [318, 495] width 46 height 36
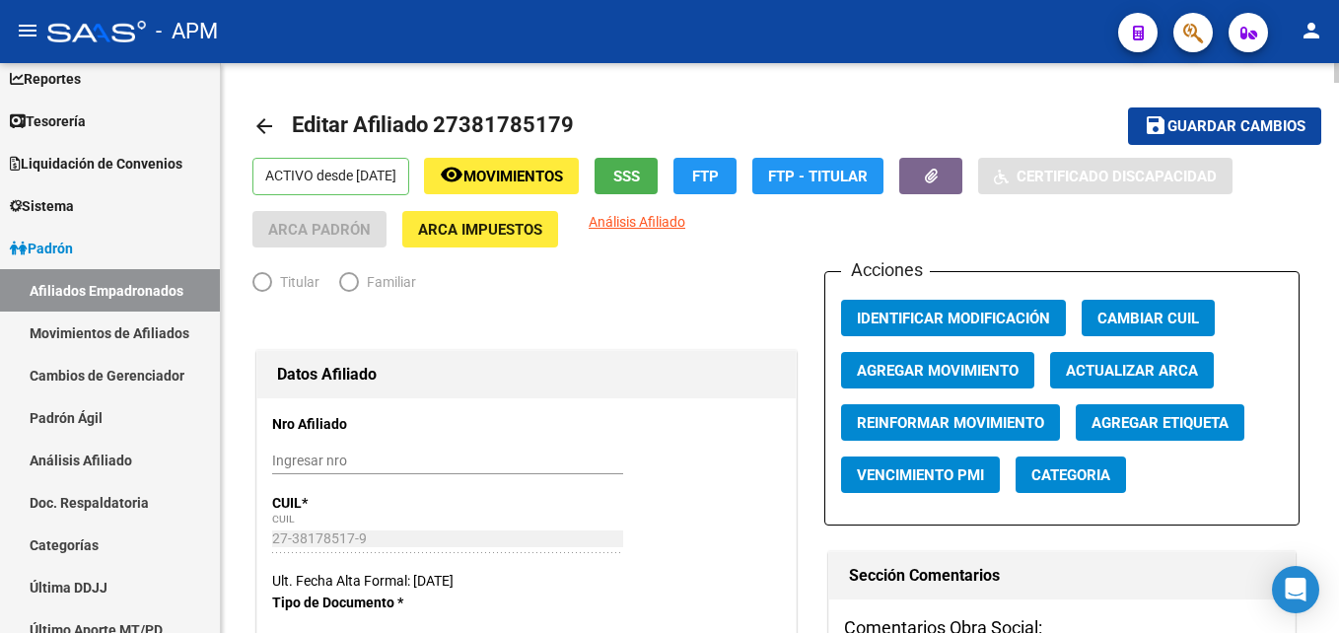
radio input "true"
type input "30-71881351-0"
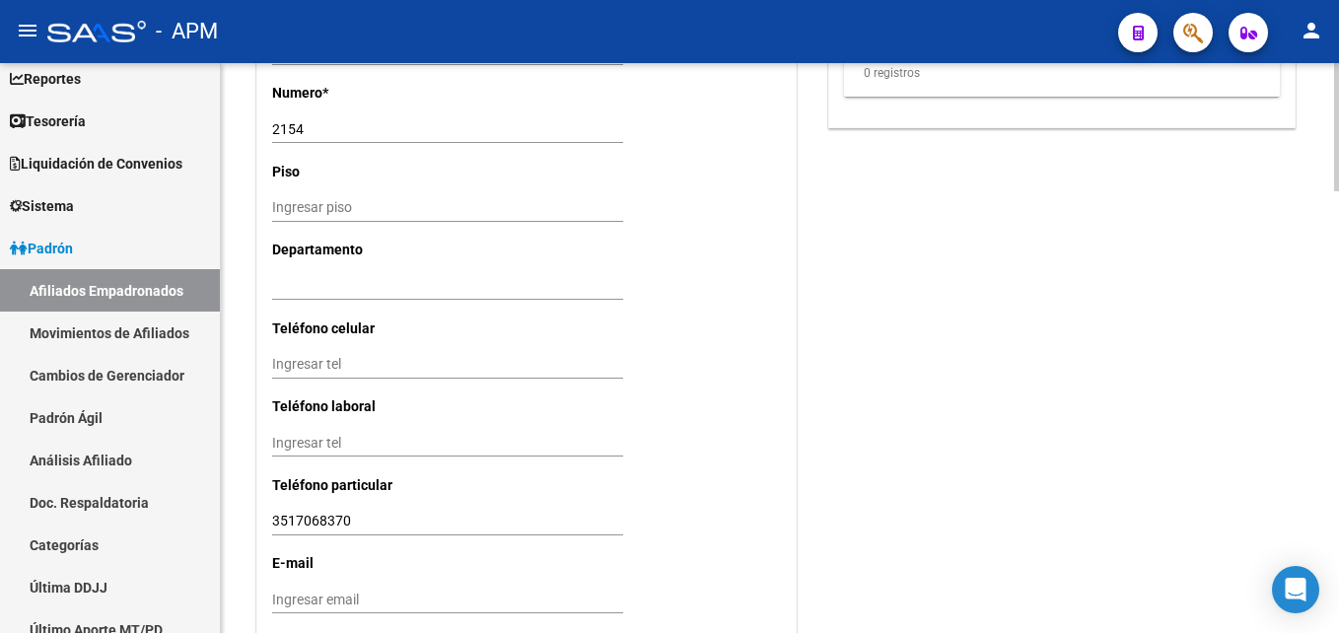
scroll to position [1969, 0]
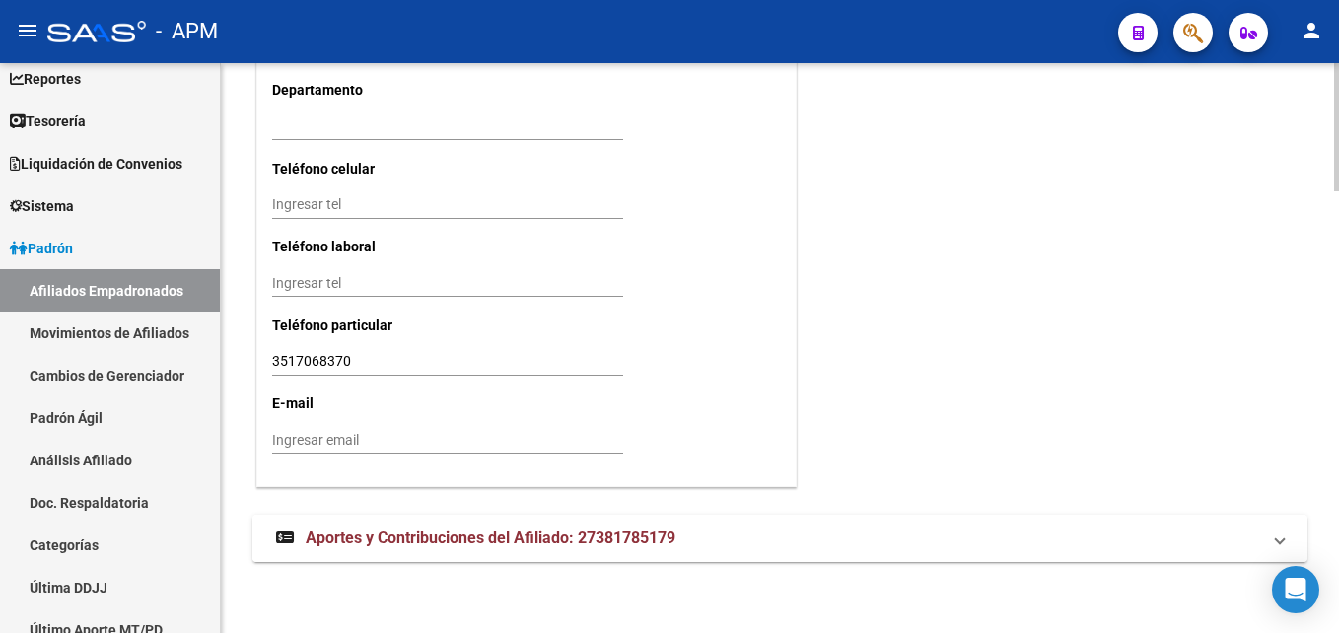
click at [568, 540] on span "Aportes y Contribuciones del Afiliado: 27381785179" at bounding box center [491, 538] width 370 height 19
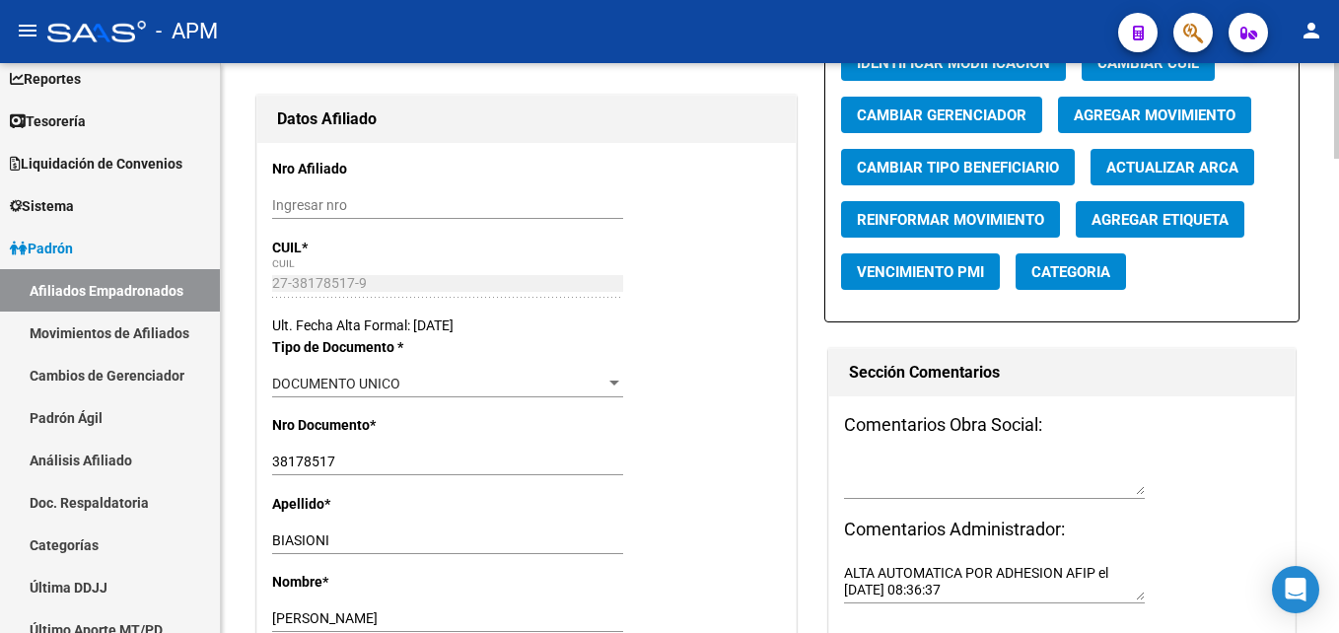
scroll to position [0, 0]
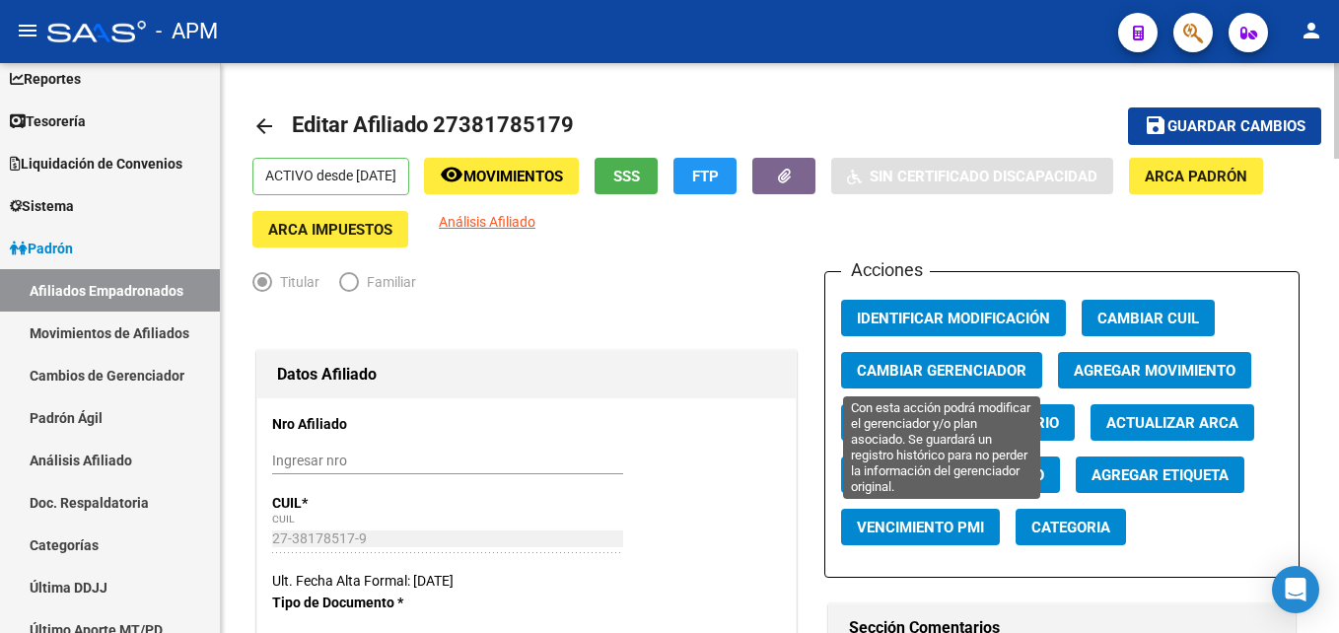
click at [958, 363] on span "Cambiar Gerenciador" at bounding box center [942, 371] width 170 height 18
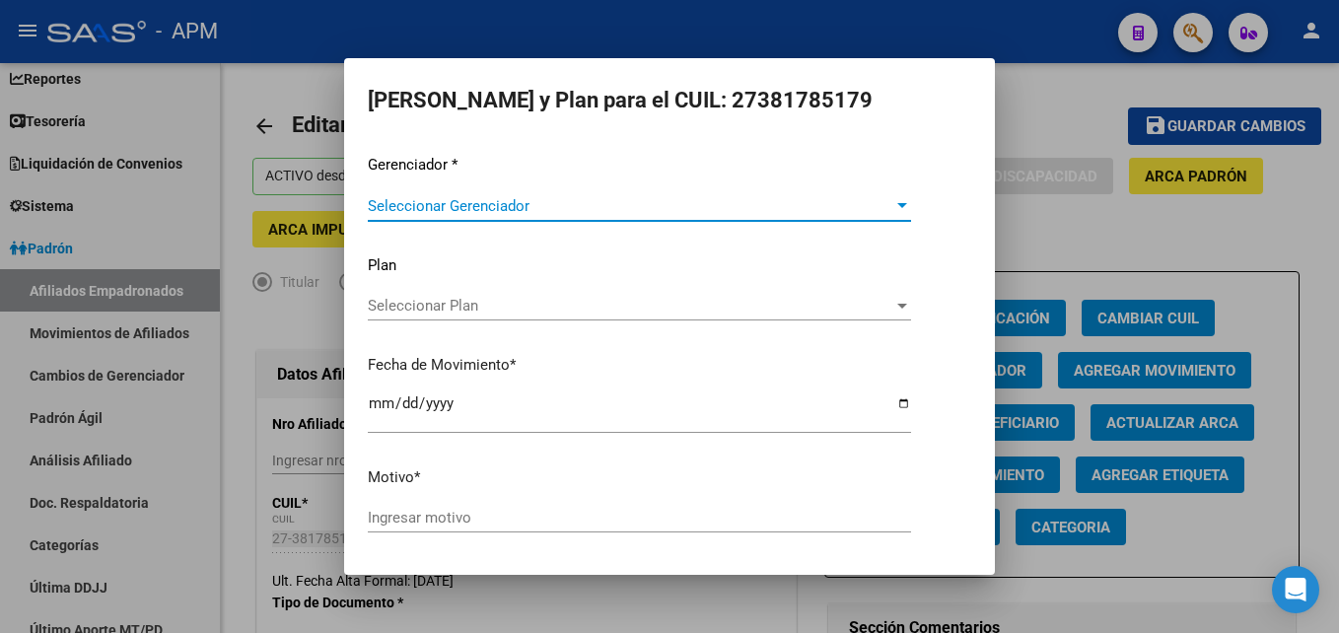
click at [512, 198] on span "Seleccionar Gerenciador" at bounding box center [631, 206] width 526 height 18
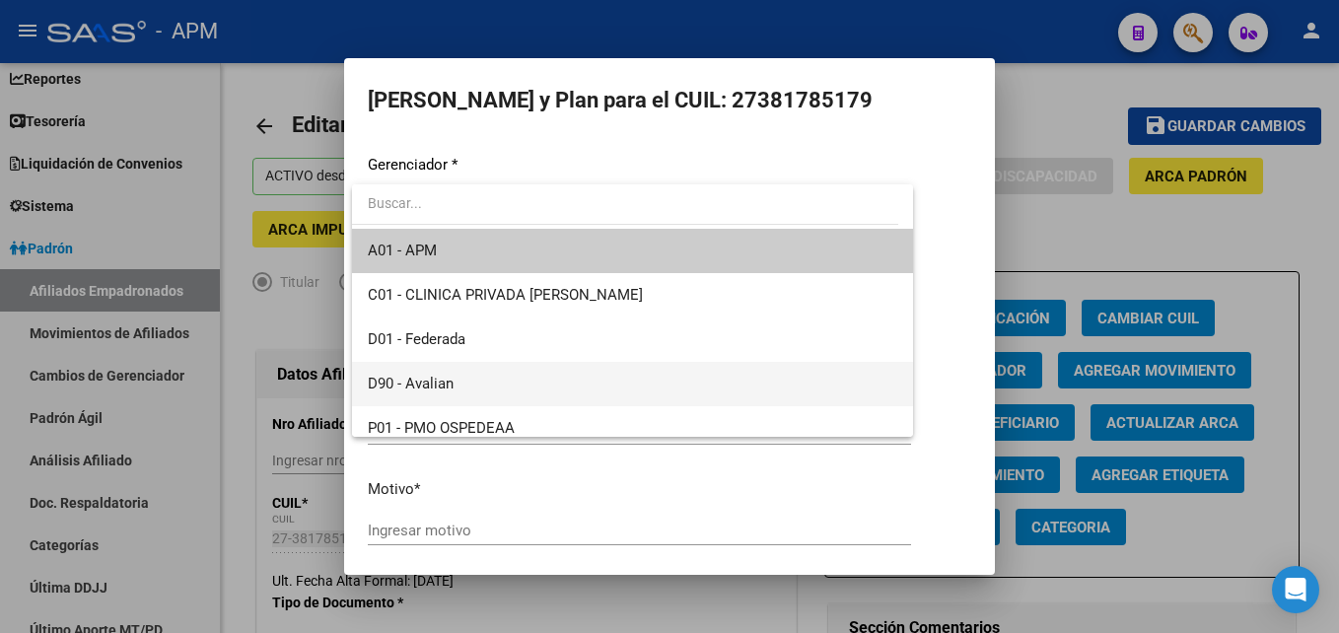
click at [468, 373] on span "D90 - Avalian" at bounding box center [633, 384] width 530 height 44
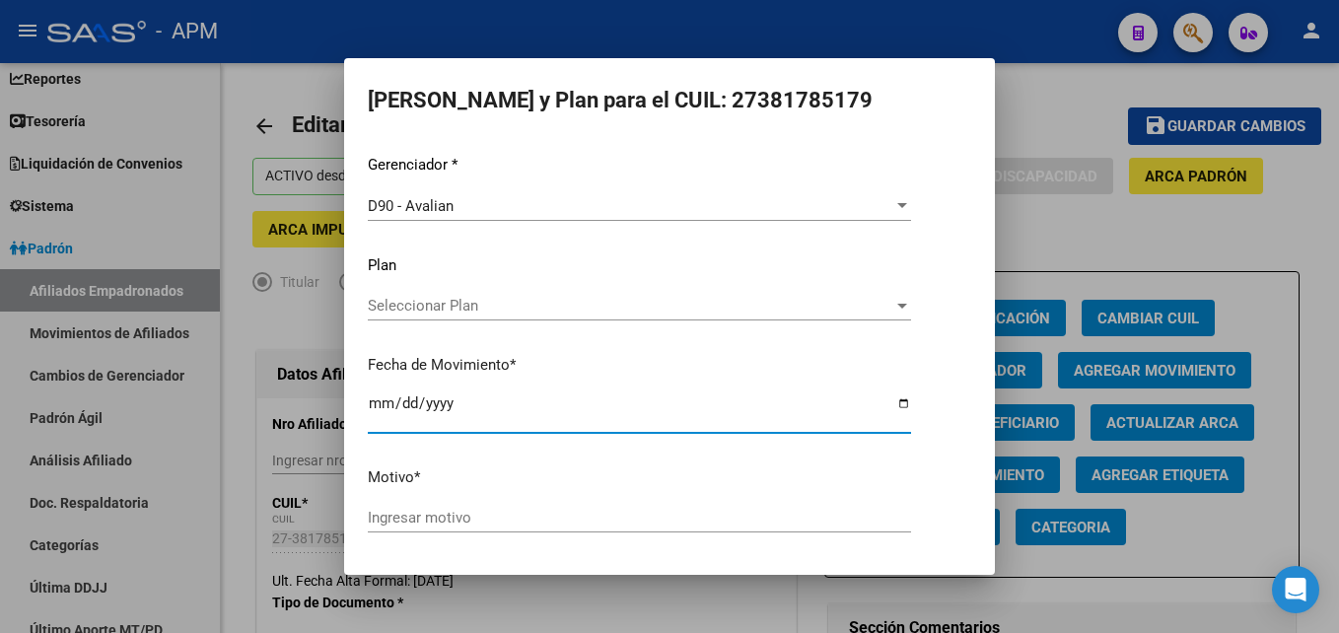
click at [372, 409] on input "2025-09-23" at bounding box center [639, 412] width 543 height 32
type input "2025-09-01"
type input "2025-01-01"
click at [463, 521] on input "Ingresar motivo" at bounding box center [639, 518] width 543 height 18
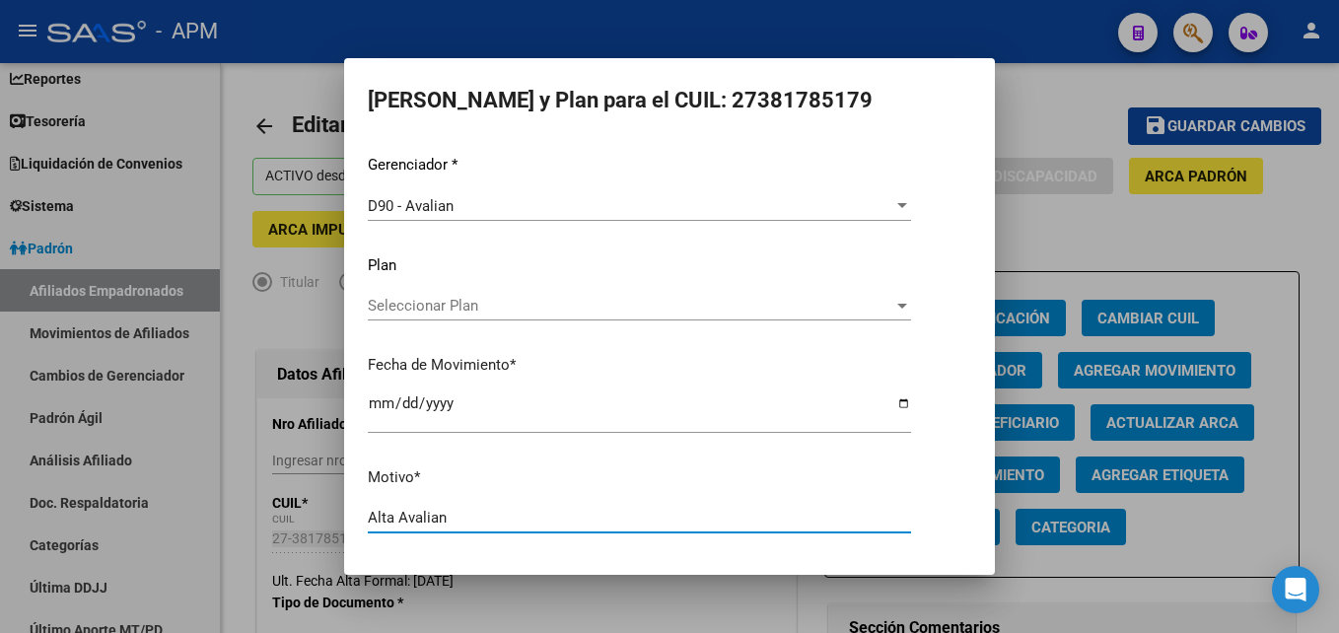
type input "Alta Avalian"
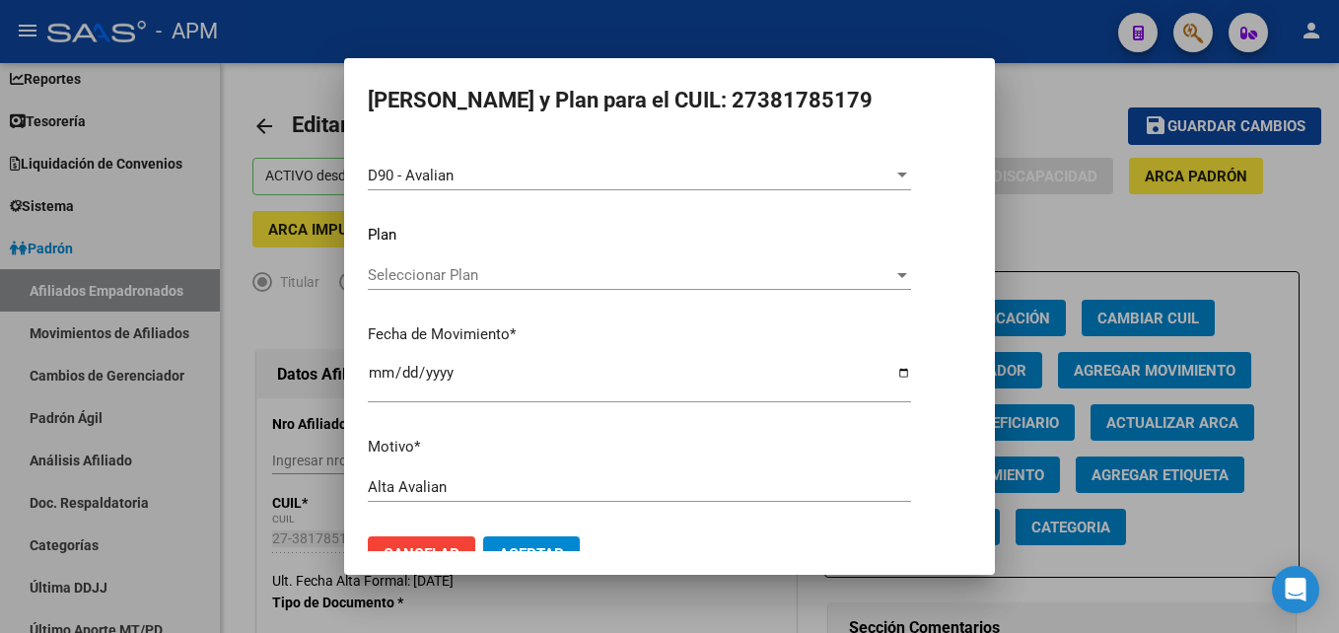
scroll to position [67, 0]
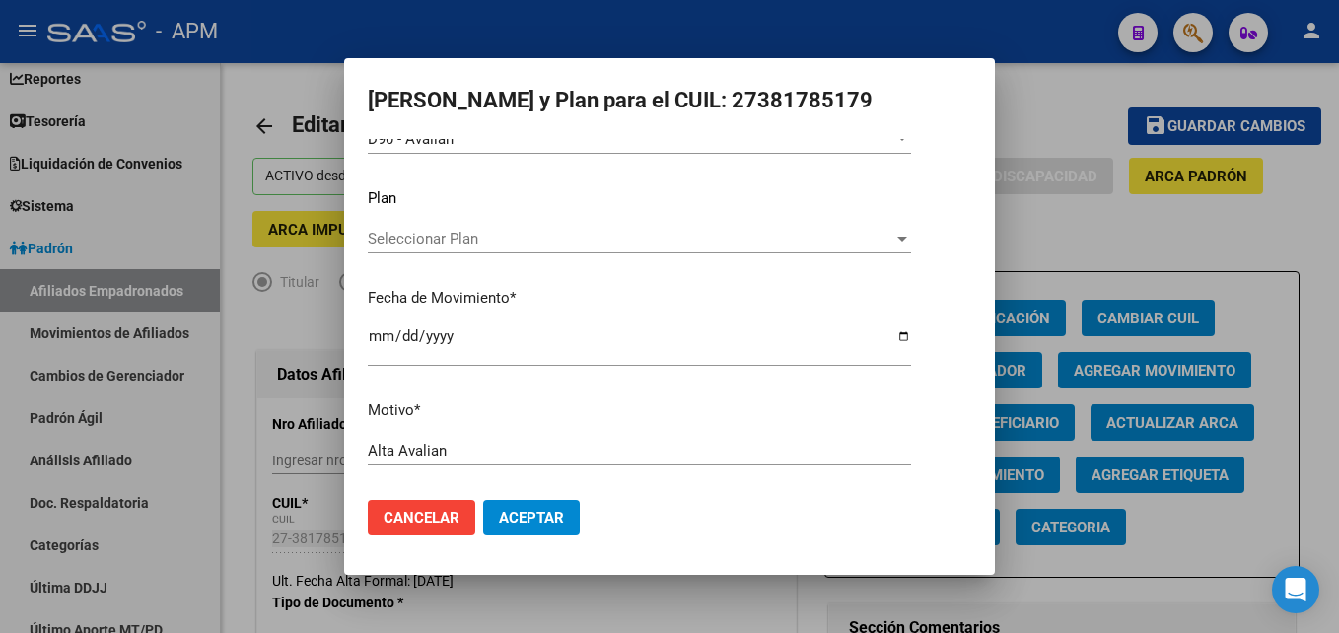
click at [526, 523] on span "Aceptar" at bounding box center [531, 518] width 65 height 18
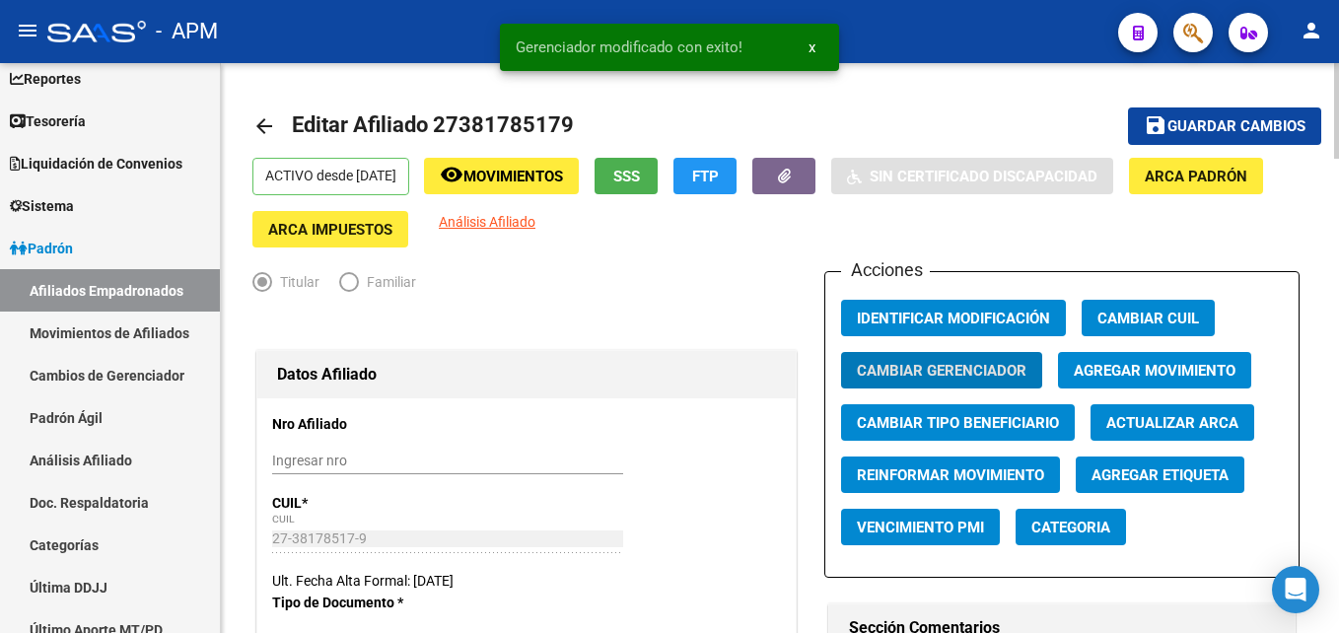
click at [640, 167] on span "SSS" at bounding box center [626, 176] width 27 height 18
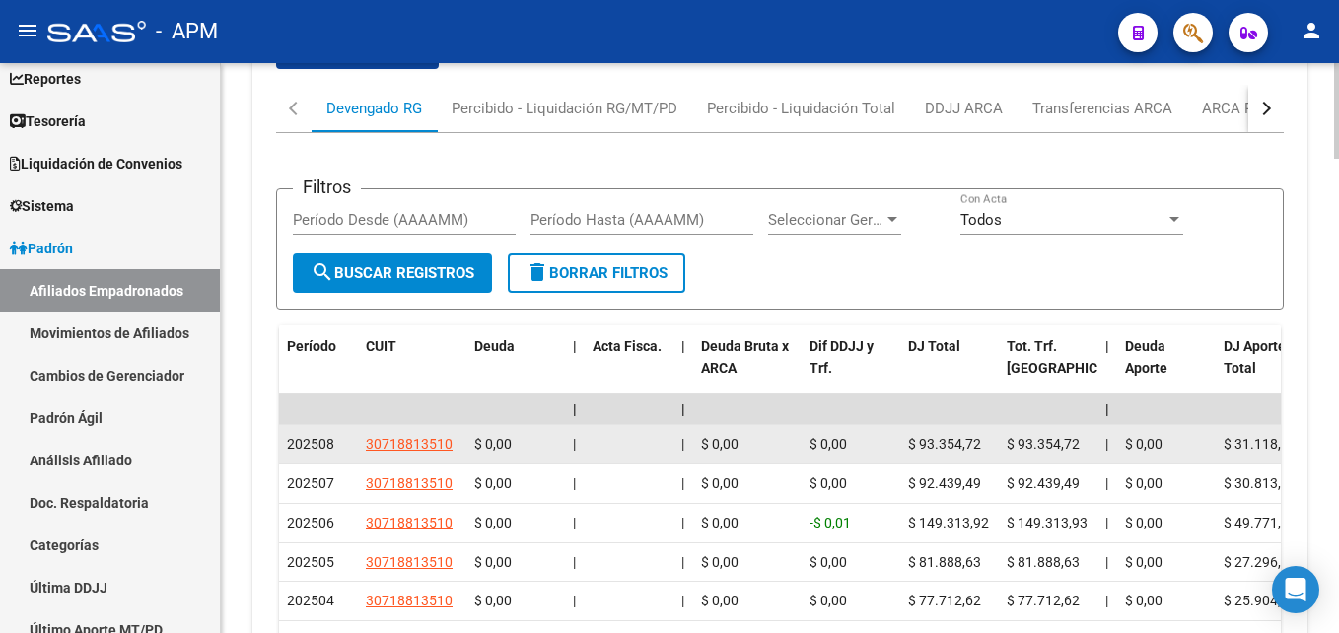
scroll to position [2816, 0]
